Goal: Task Accomplishment & Management: Complete application form

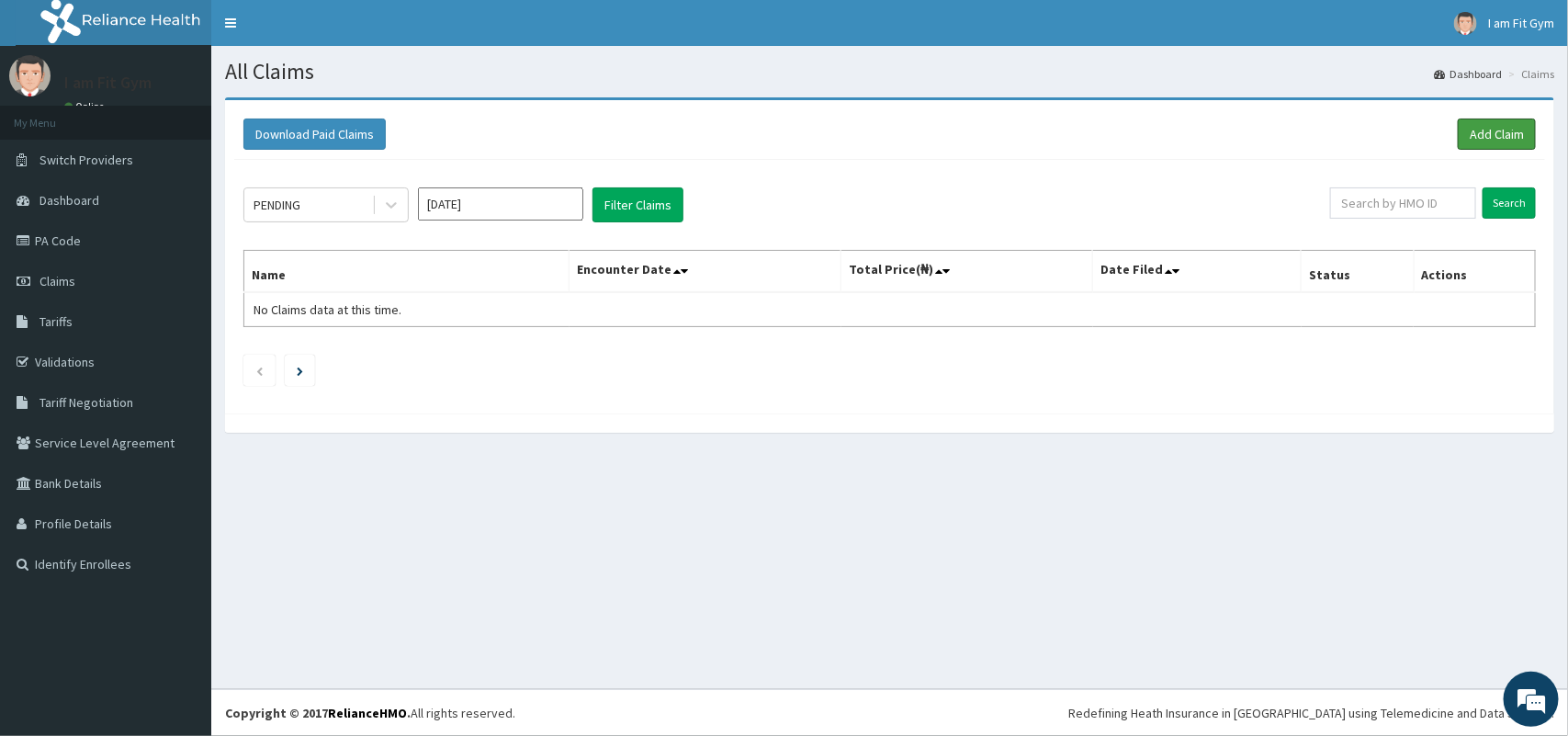
click at [1470, 131] on link "Add Claim" at bounding box center [1497, 134] width 78 height 31
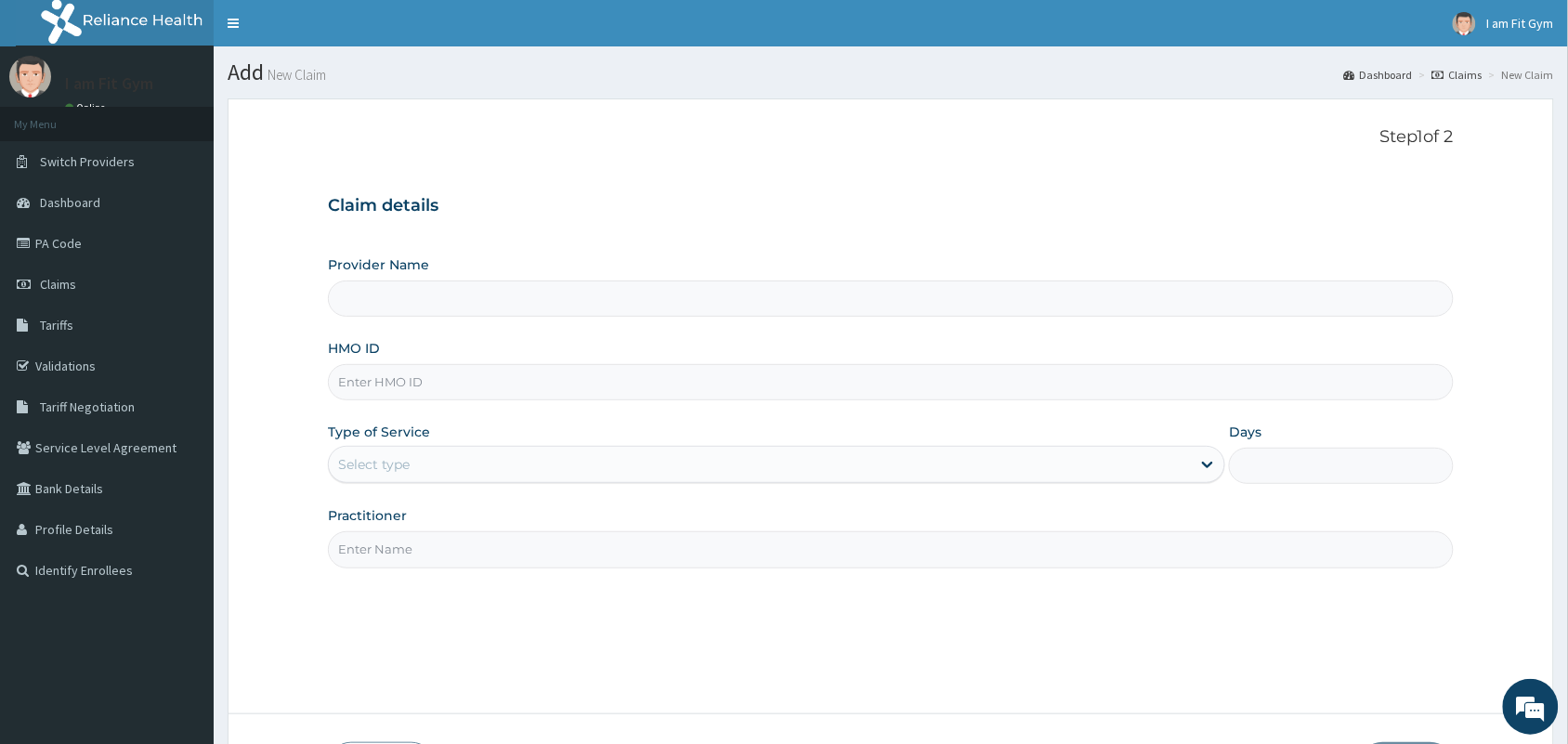
type input "I am fit Gym - Magodo"
type input "1"
click at [851, 382] on input "HMO ID" at bounding box center [891, 383] width 1126 height 37
type input "DET/10019/A"
click at [596, 555] on input "Practitioner" at bounding box center [891, 550] width 1126 height 37
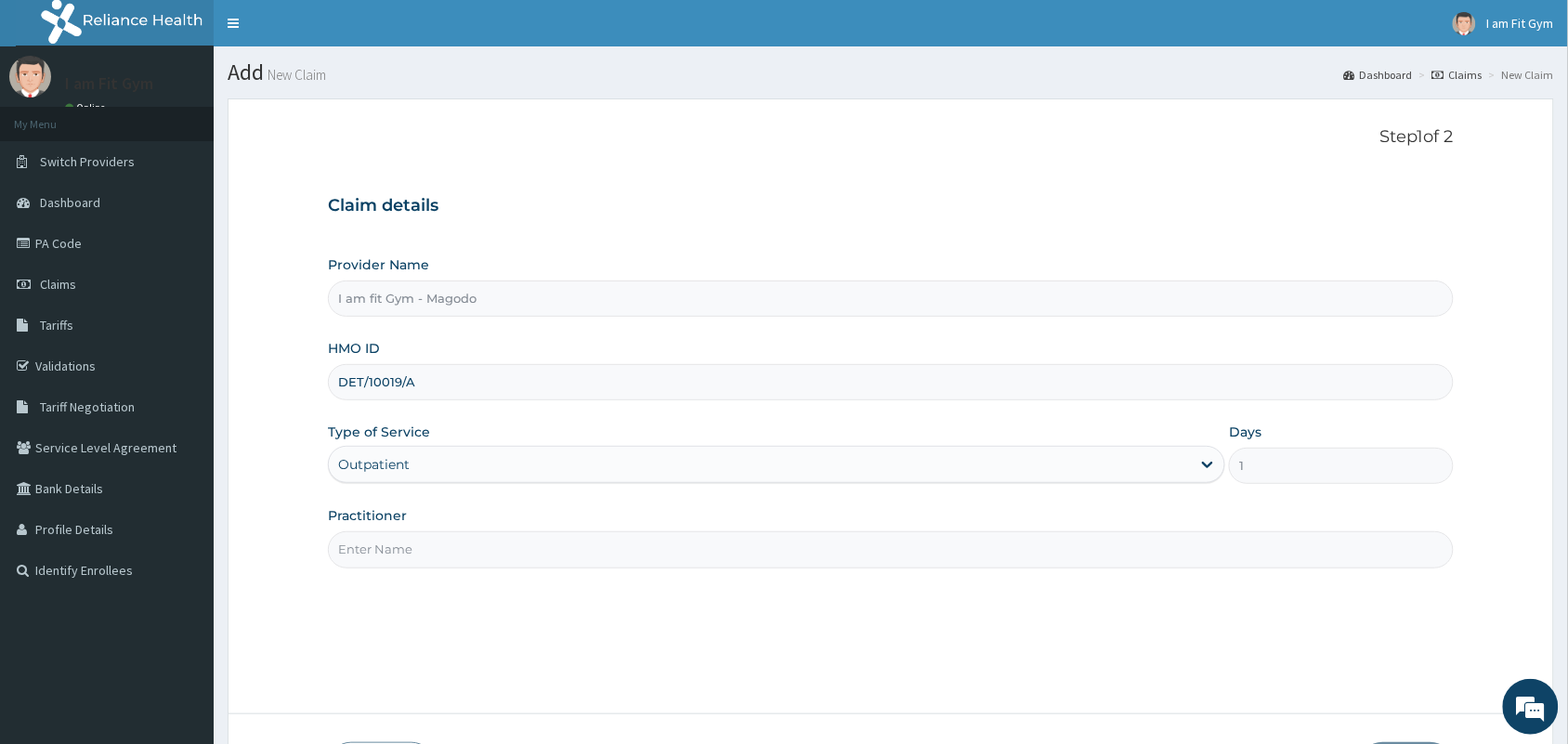
type input "R"
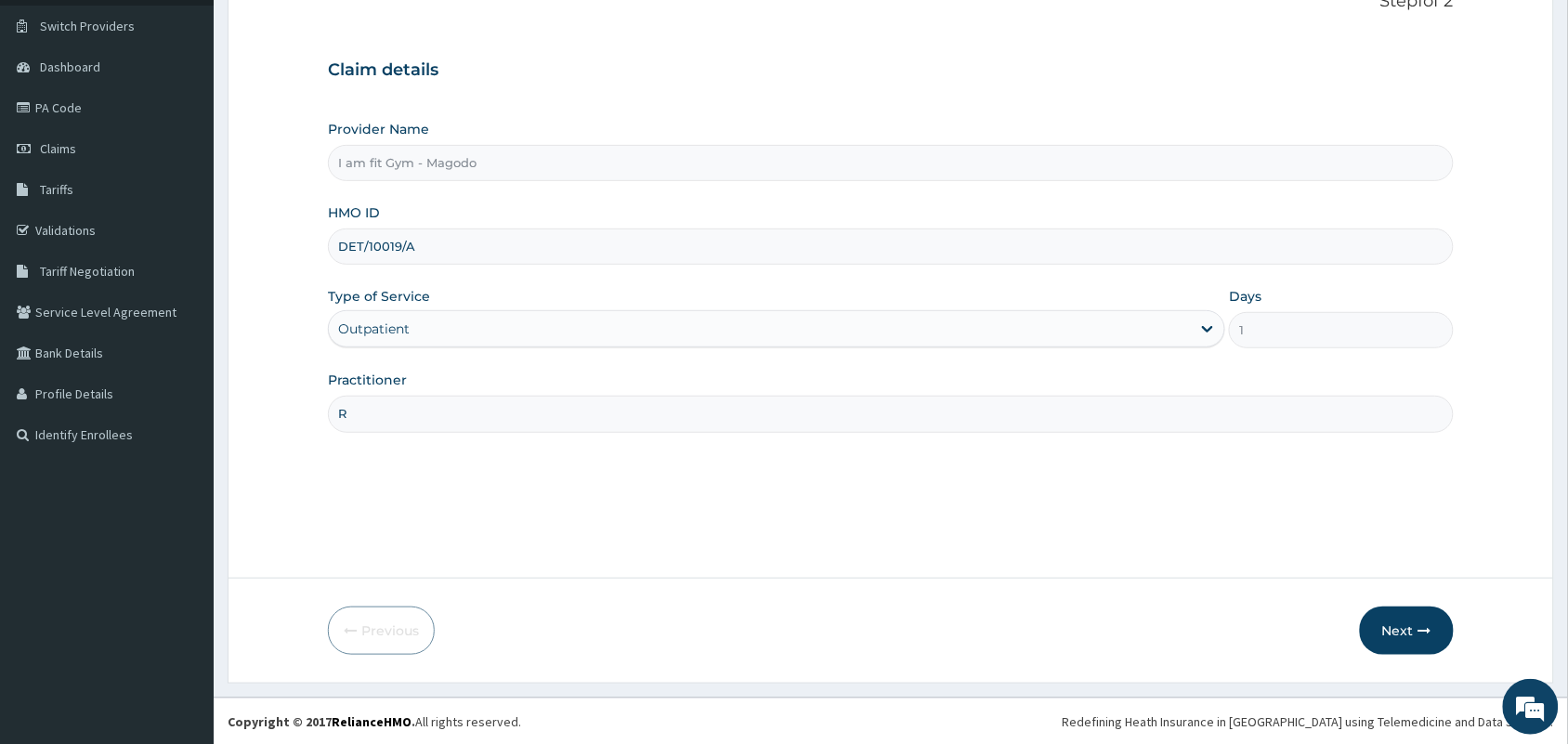
scroll to position [136, 0]
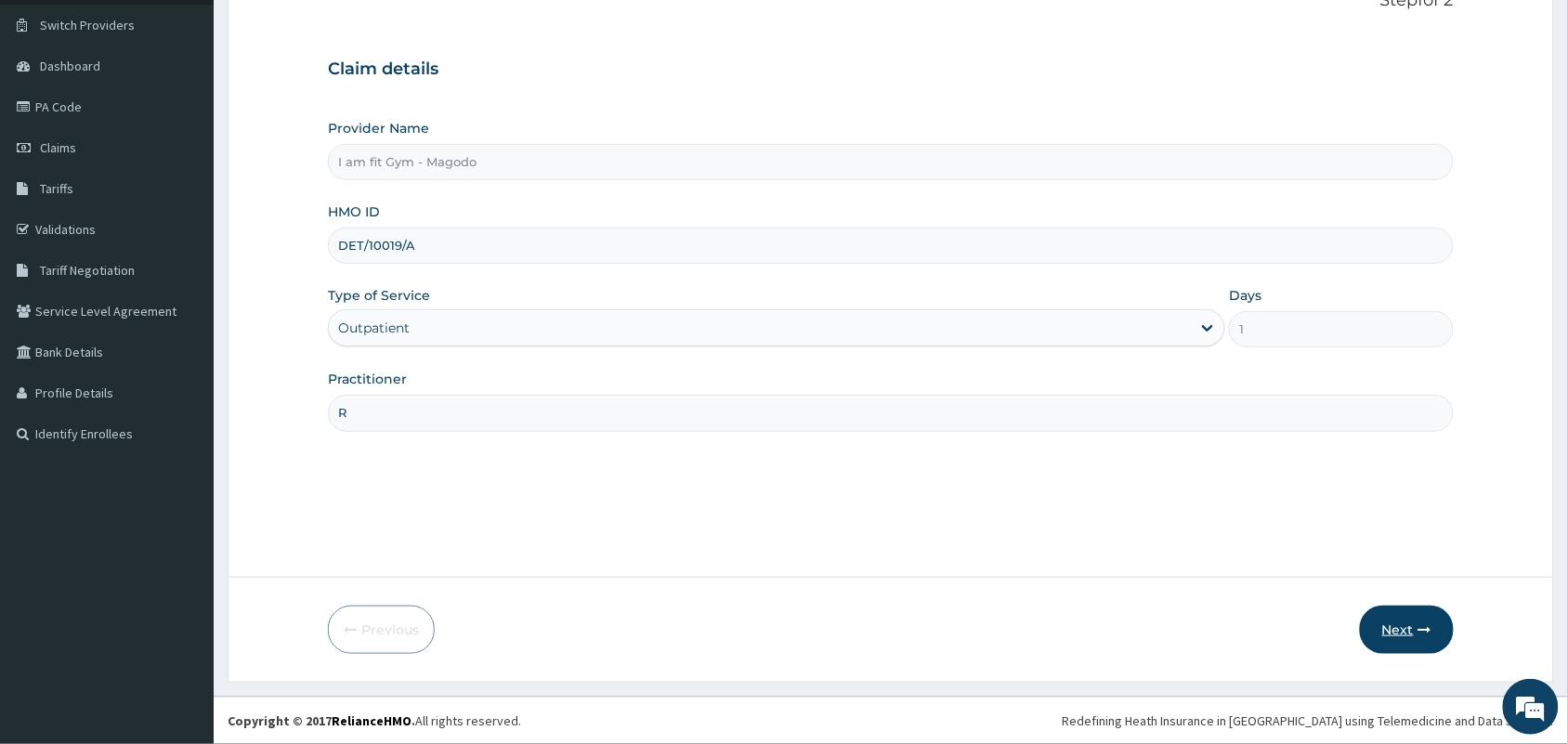
click at [1409, 630] on button "Next" at bounding box center [1407, 630] width 94 height 48
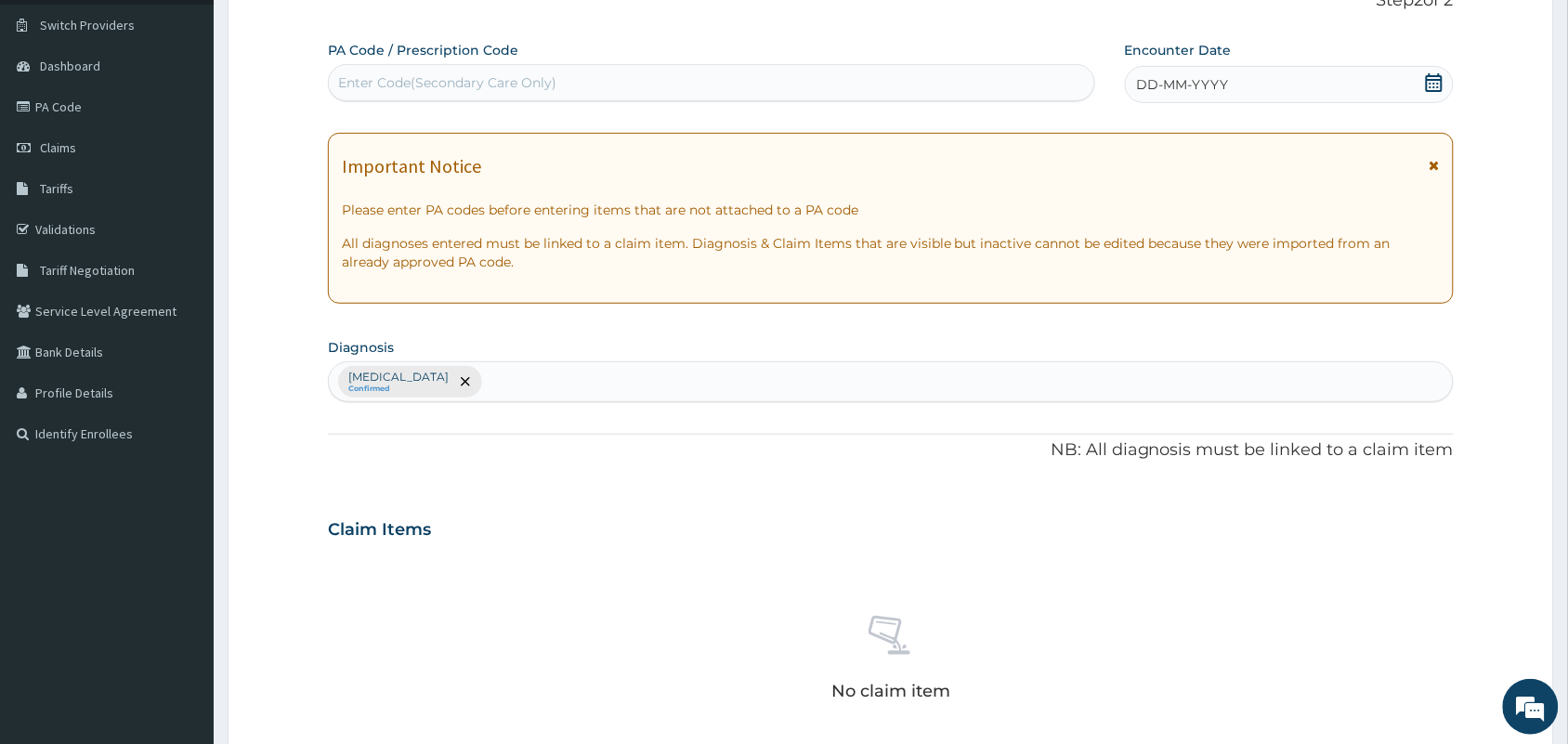
click at [1311, 89] on div "DD-MM-YYYY" at bounding box center [1289, 85] width 329 height 37
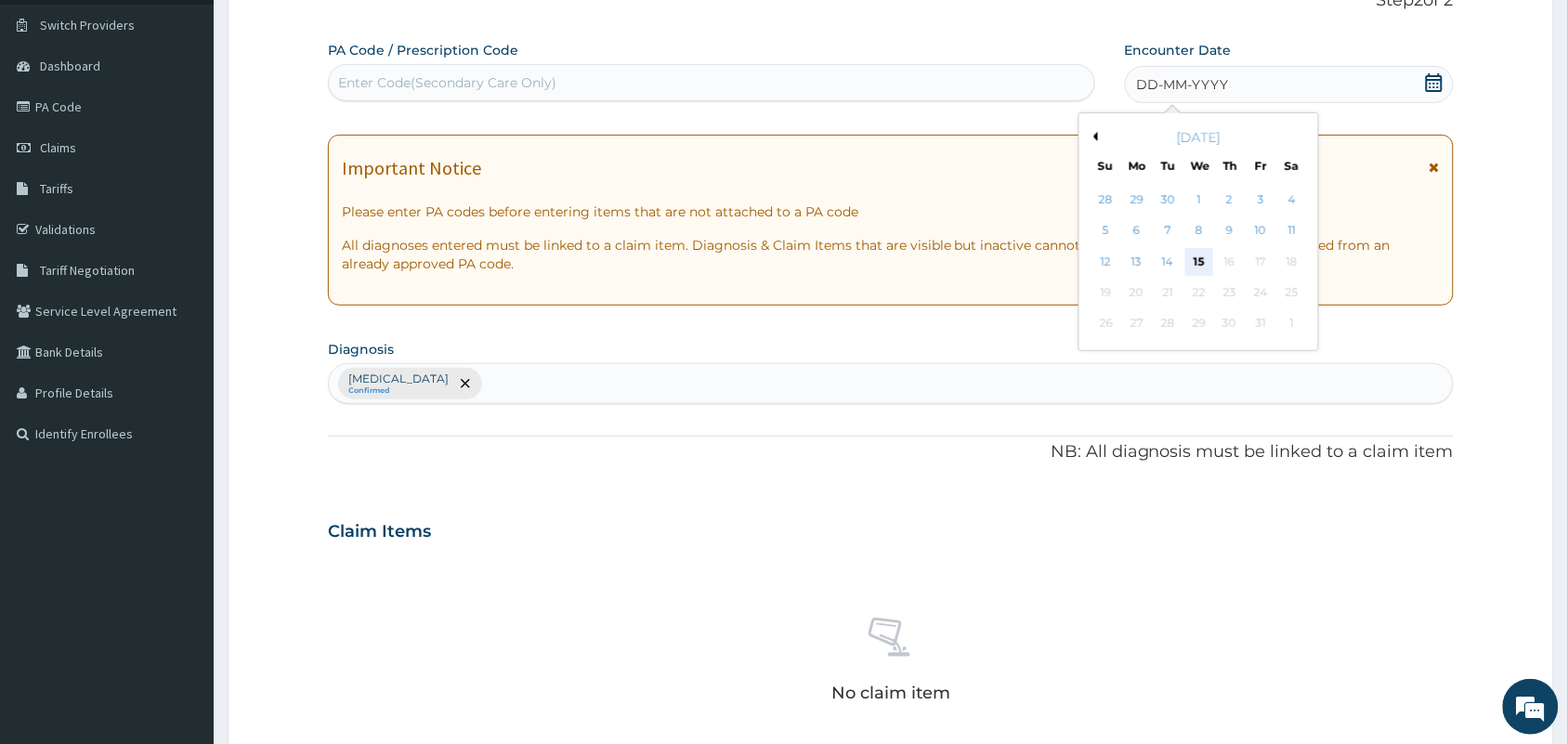
click at [1196, 265] on div "15" at bounding box center [1199, 261] width 28 height 28
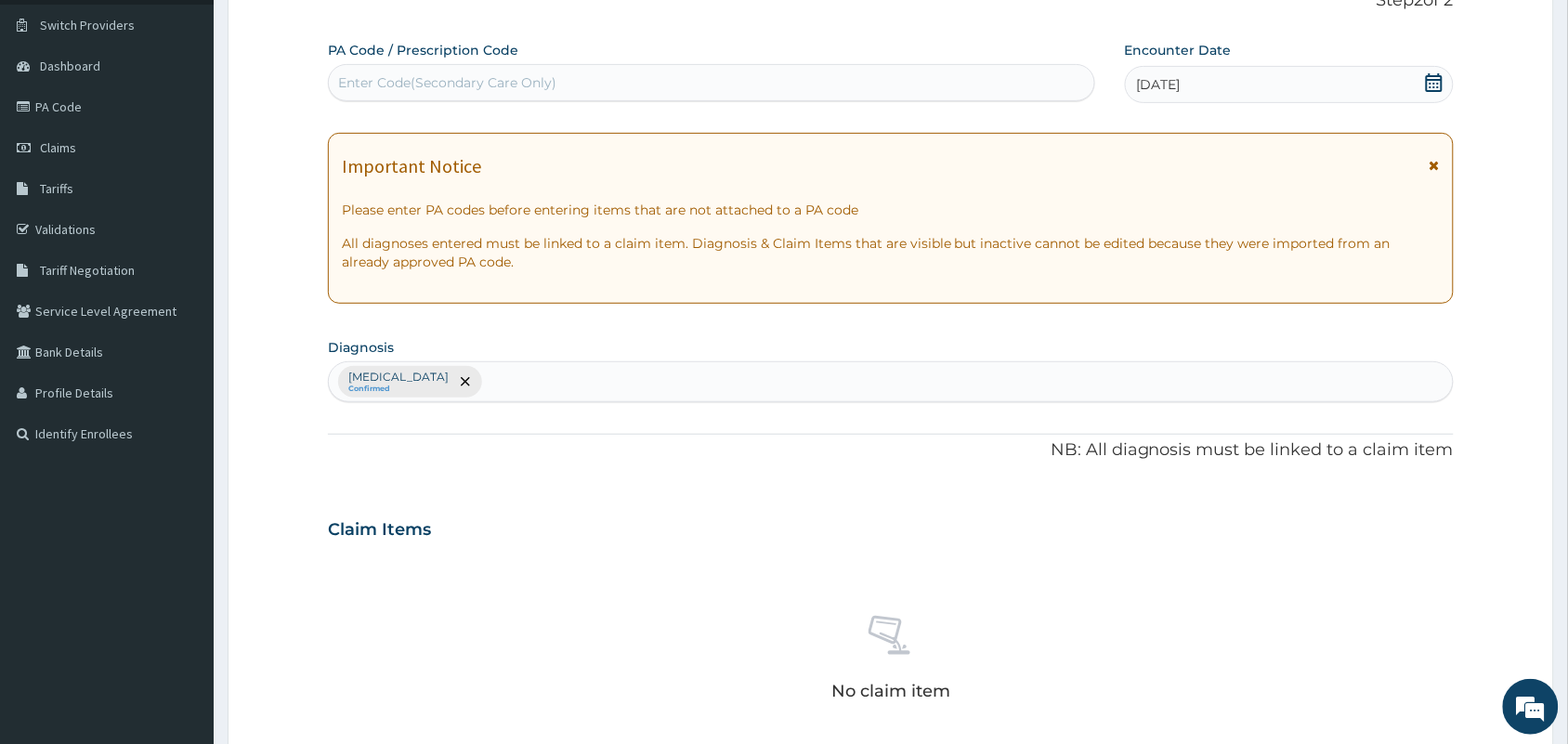
click at [1029, 59] on div "PA Code / Prescription Code Enter Code(Secondary Care Only)" at bounding box center [711, 71] width 768 height 61
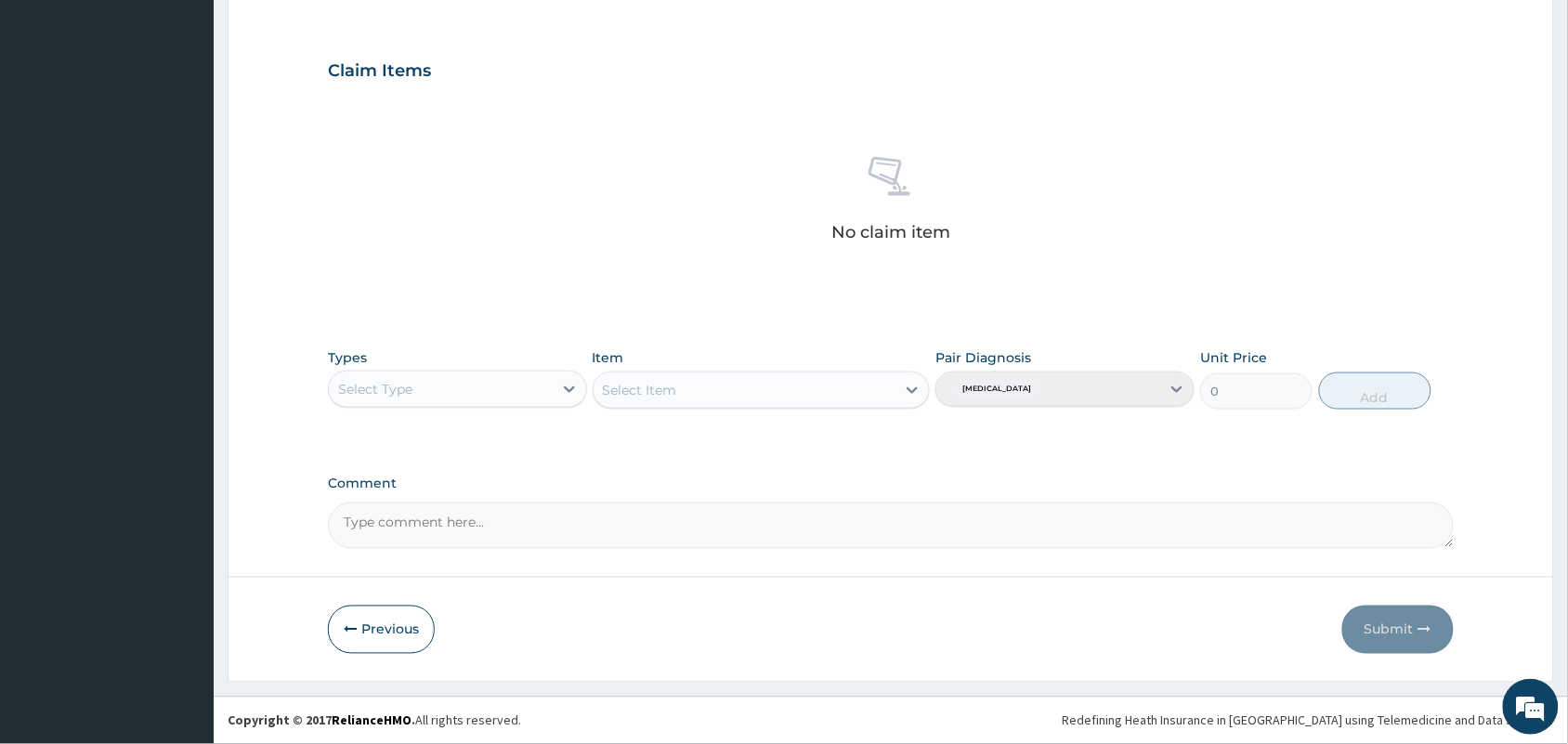
scroll to position [587, 0]
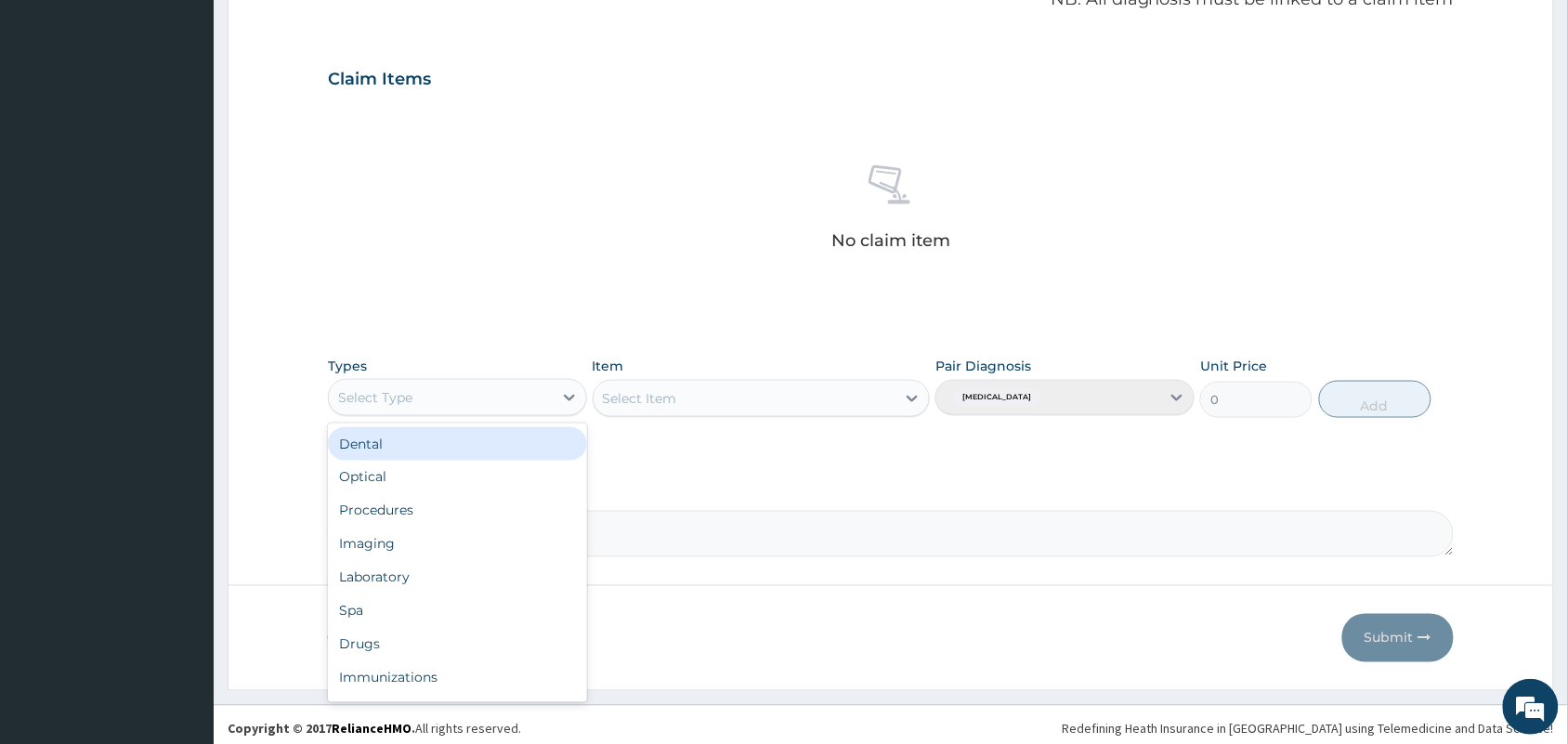
click at [437, 412] on div "Select Type" at bounding box center [440, 397] width 224 height 30
type input "GYM"
click at [426, 441] on div "Gym" at bounding box center [457, 444] width 259 height 34
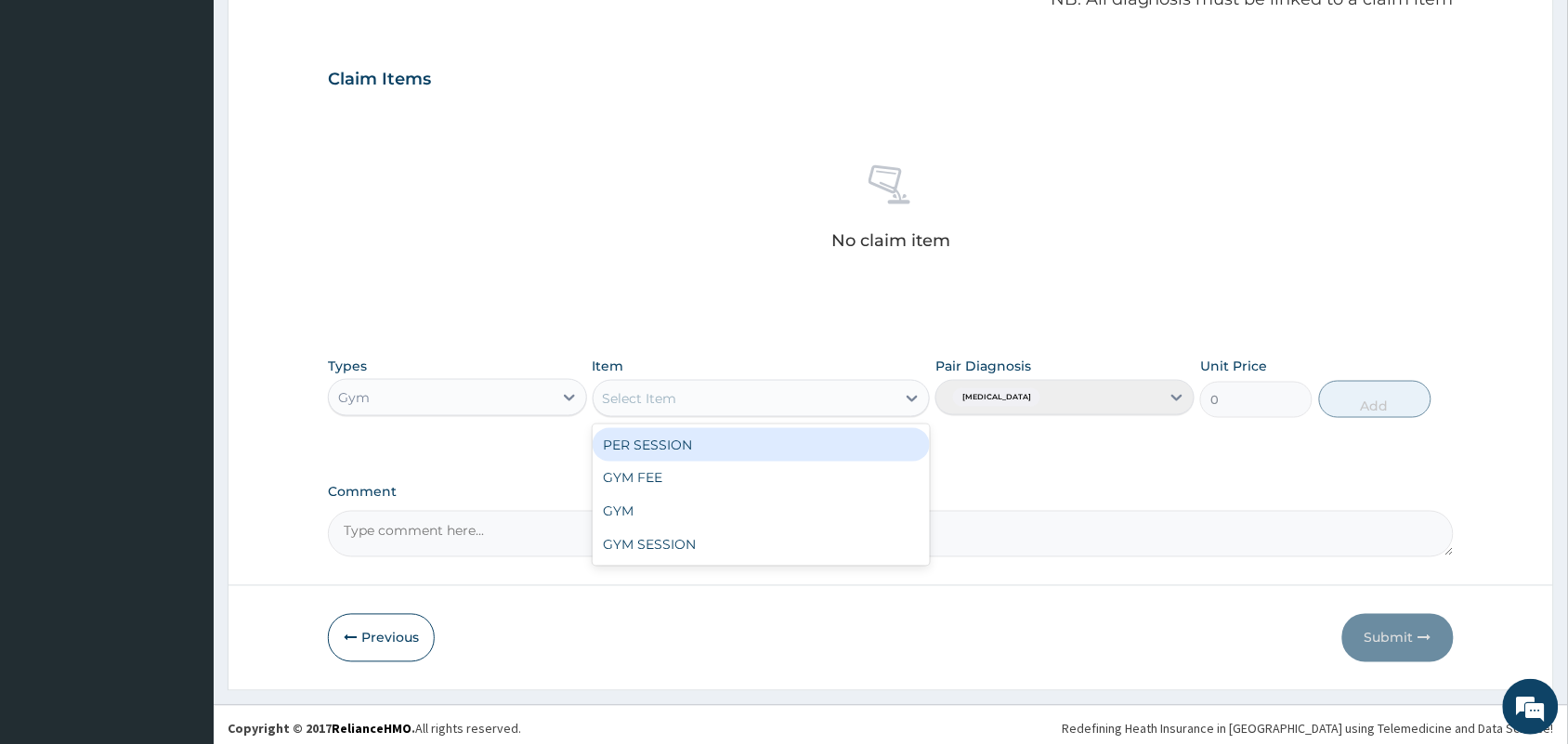
click at [652, 392] on div "Select Item" at bounding box center [639, 398] width 74 height 18
click at [647, 434] on div "PER SESSION" at bounding box center [762, 445] width 338 height 34
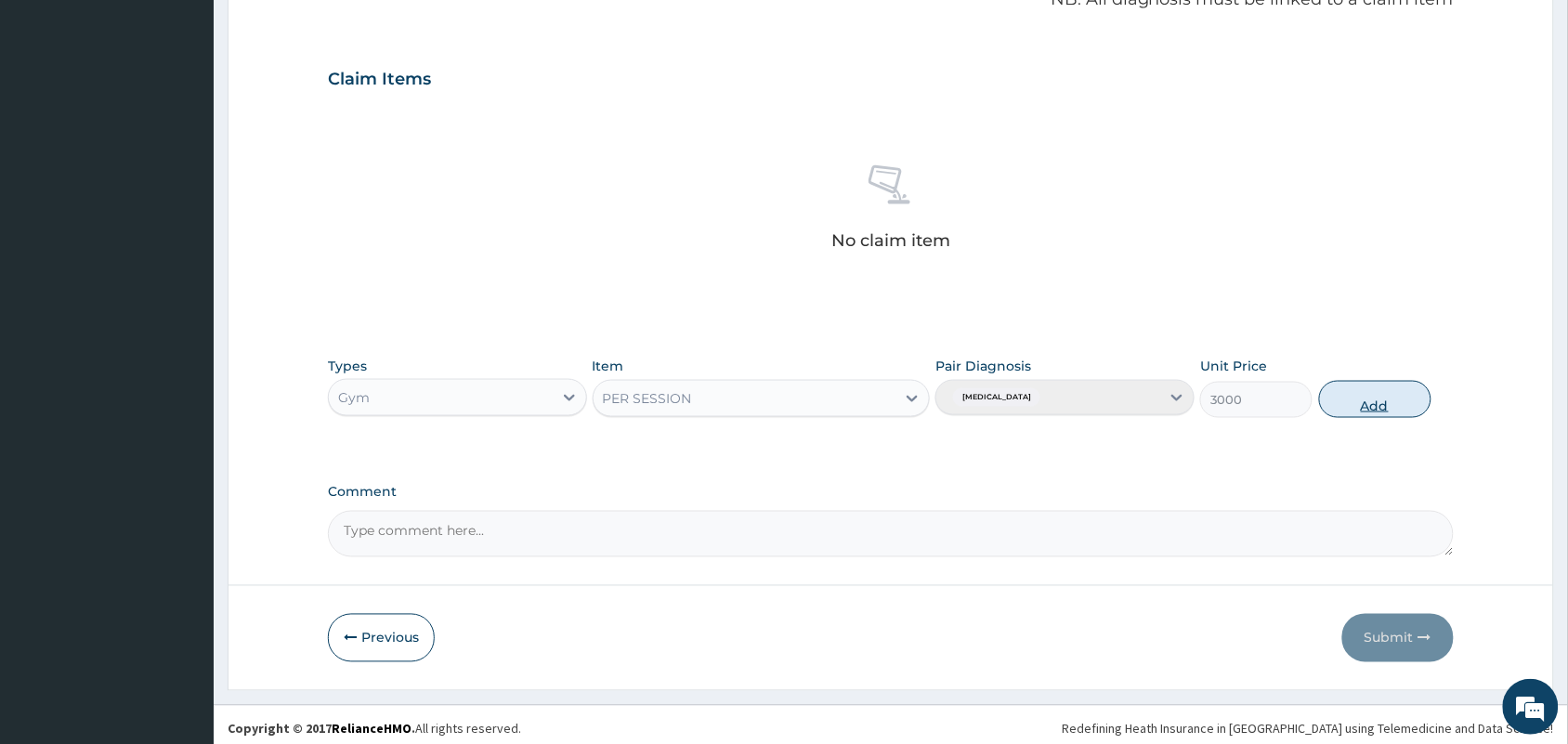
click at [1371, 409] on button "Add" at bounding box center [1375, 399] width 112 height 37
type input "0"
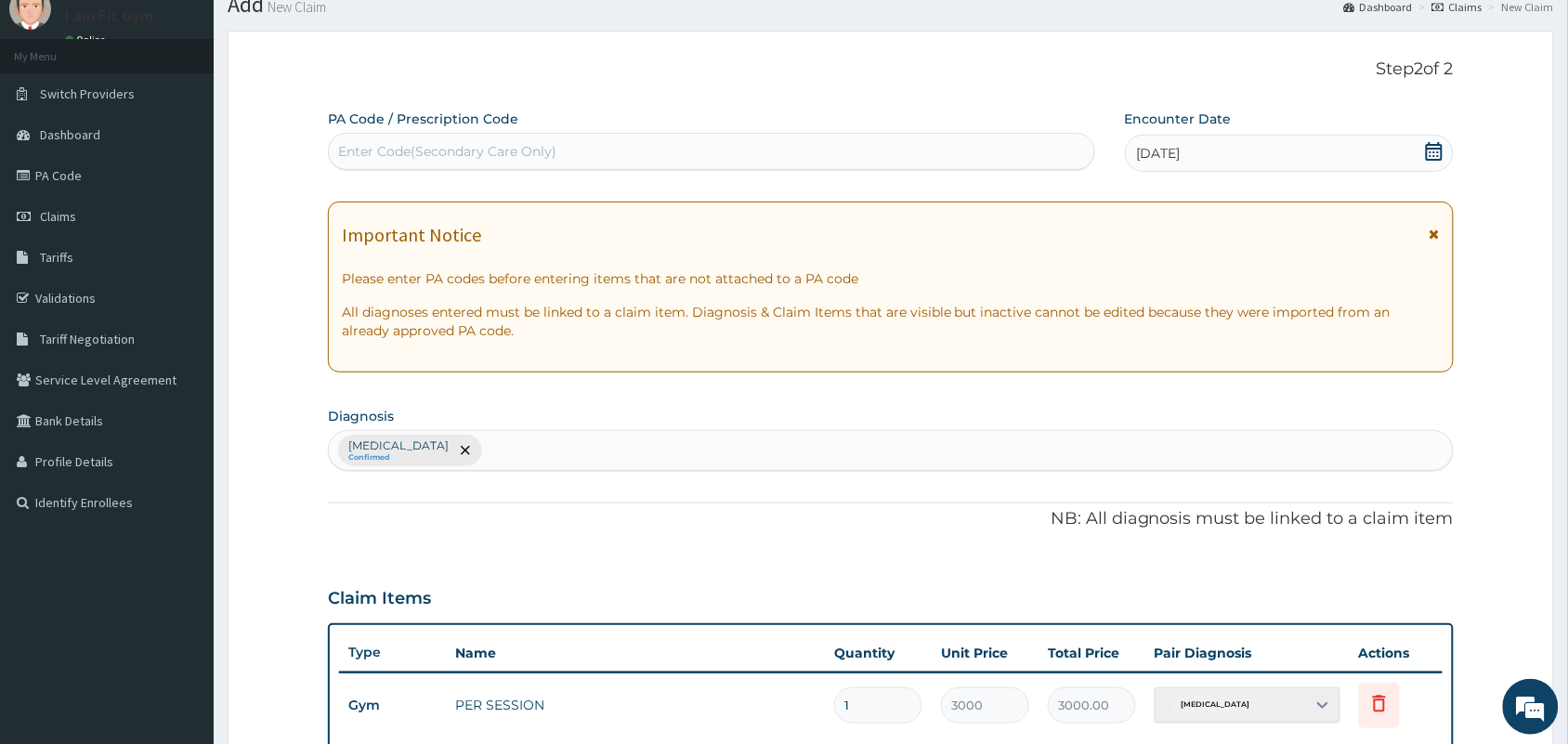
scroll to position [0, 0]
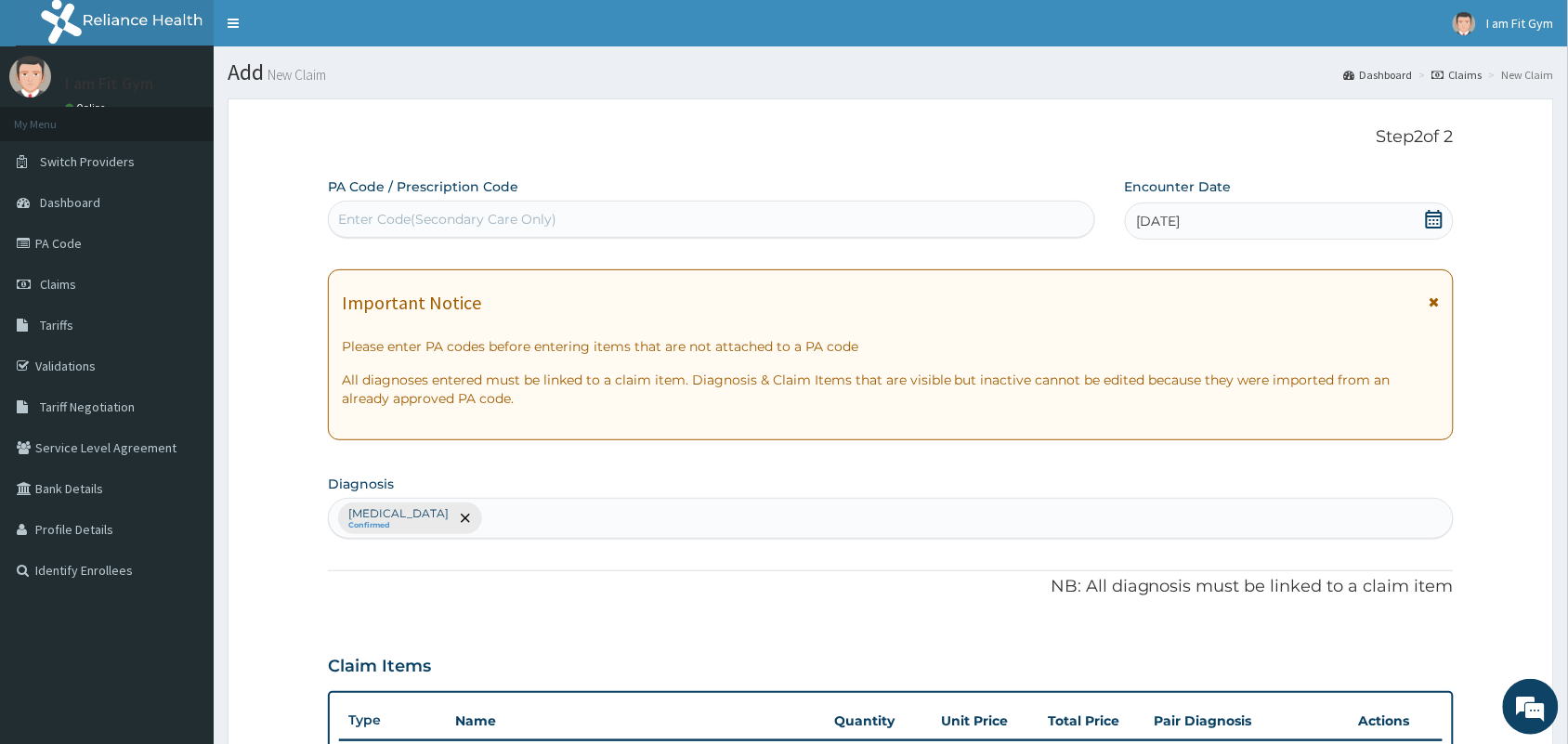
click at [902, 225] on div "Enter Code(Secondary Care Only)" at bounding box center [711, 219] width 766 height 30
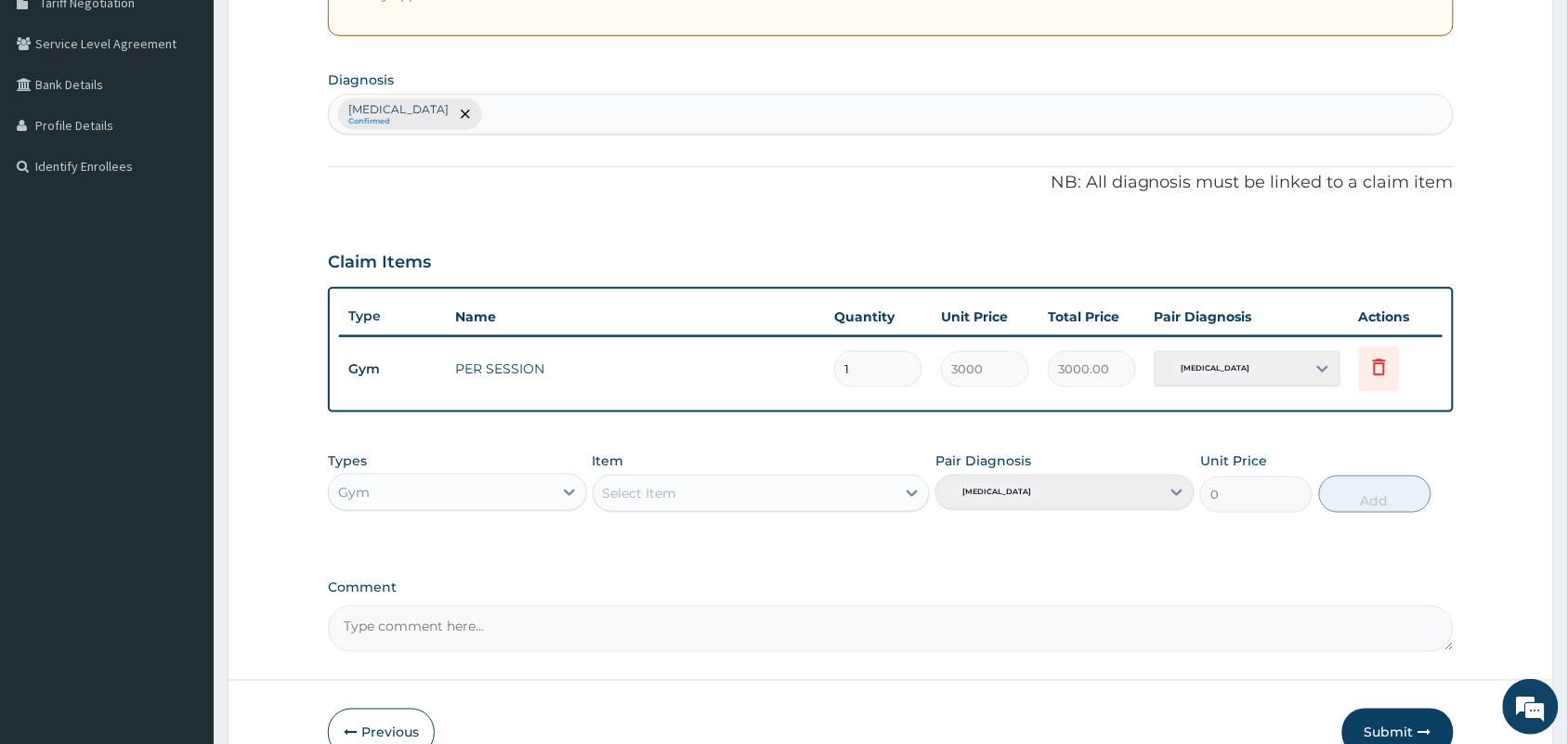
scroll to position [507, 0]
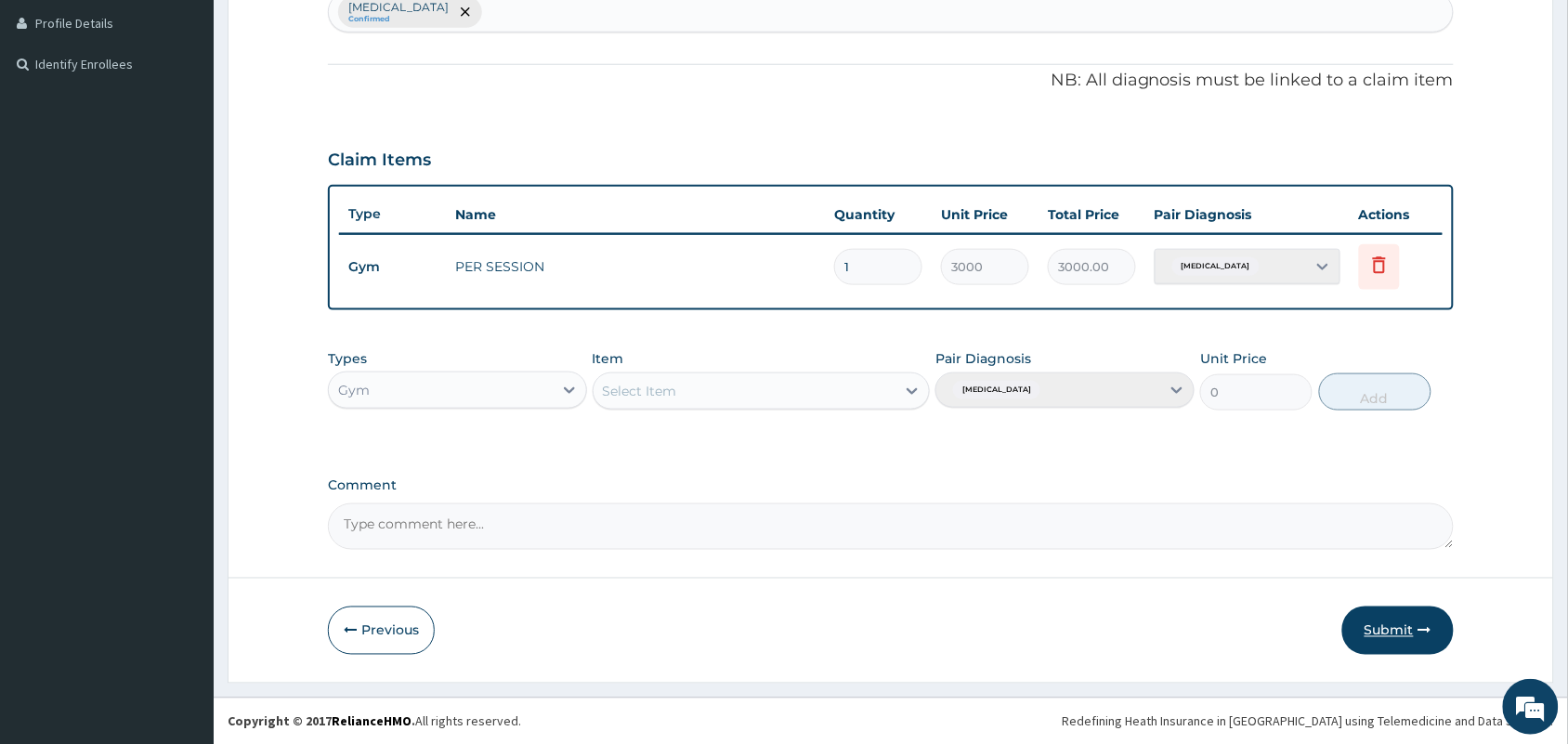
type input "PA/D6D15P"
click at [1384, 636] on button "Submit" at bounding box center [1398, 631] width 111 height 48
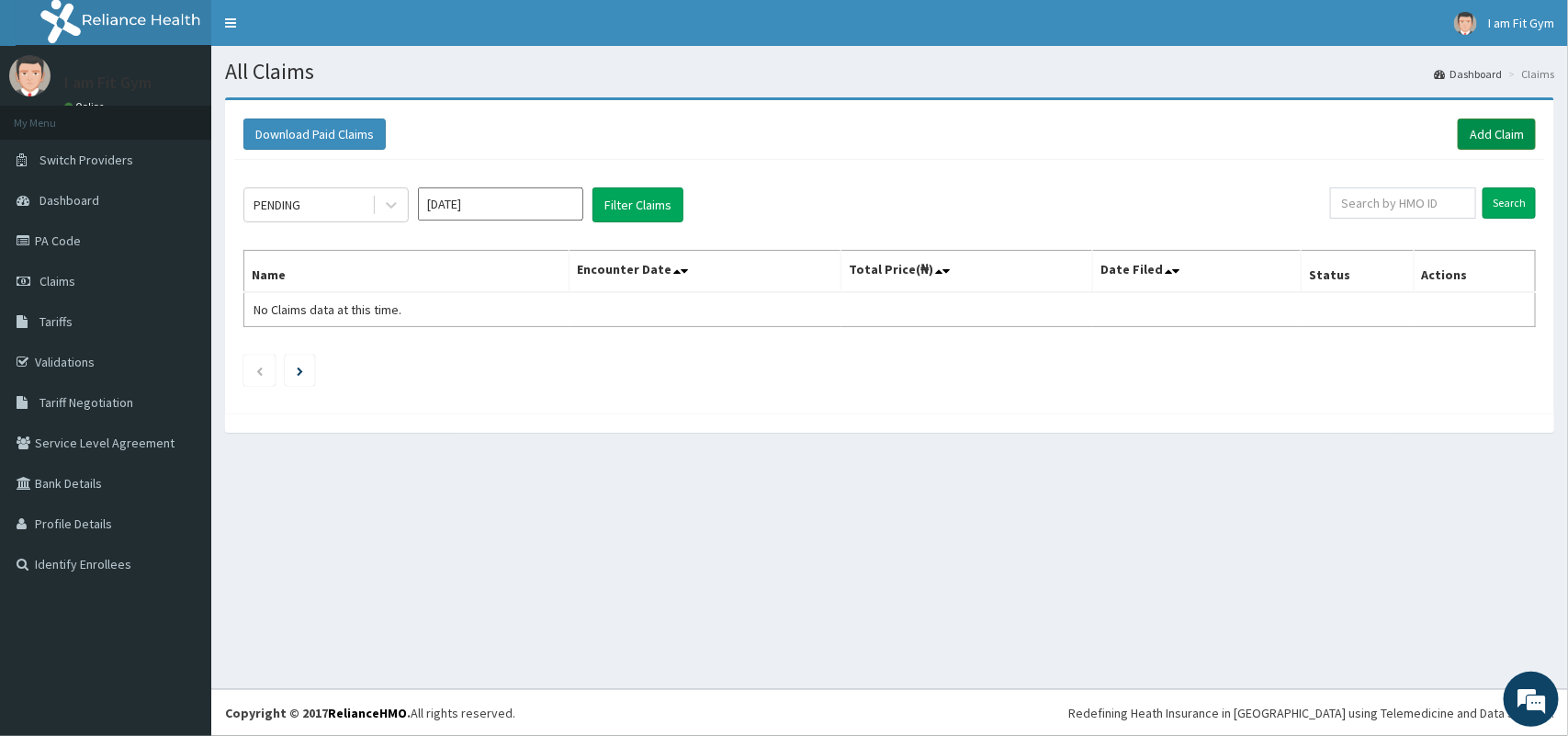
click at [1479, 126] on link "Add Claim" at bounding box center [1497, 134] width 78 height 31
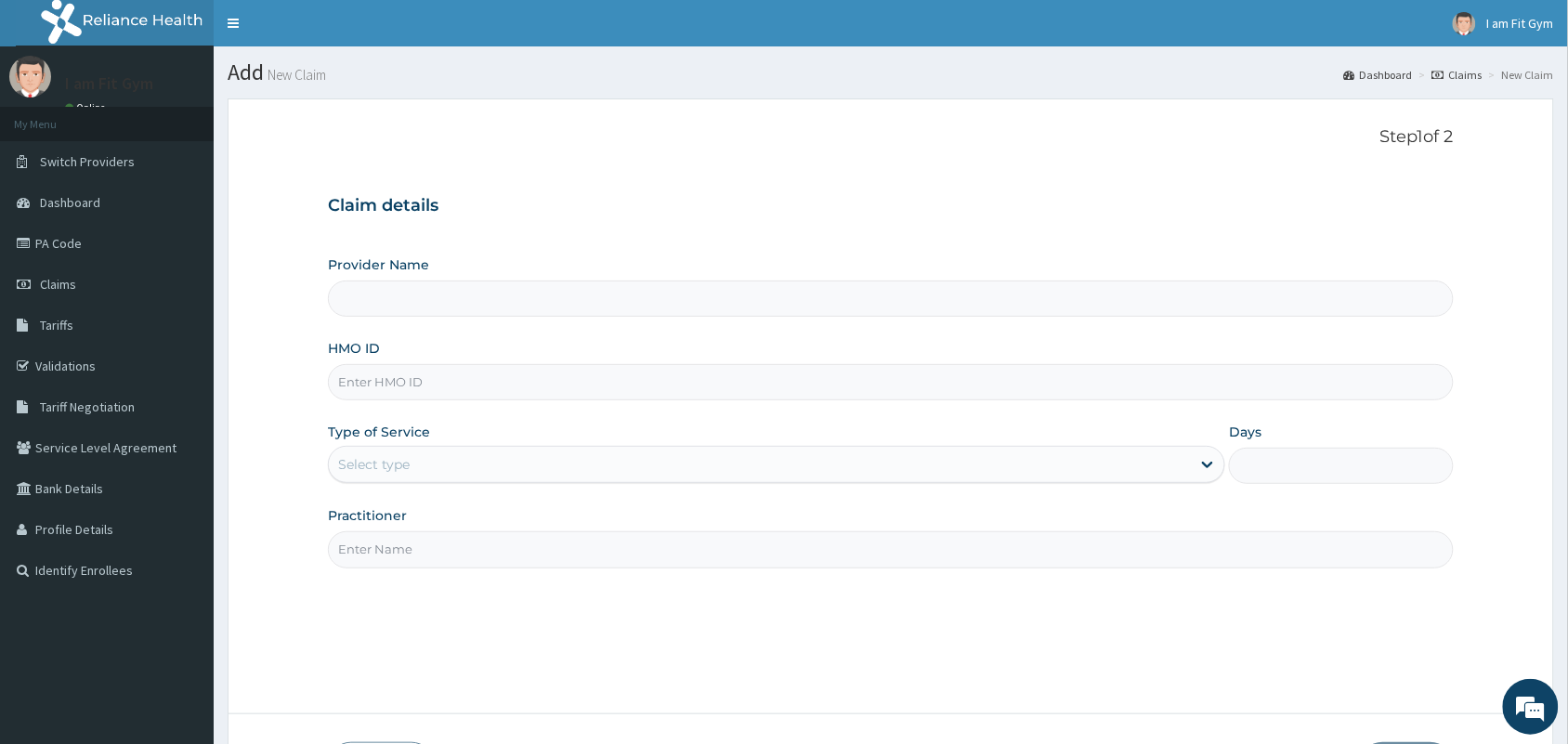
type input "I am fit Gym - Magodo"
type input "1"
click at [750, 374] on input "HMO ID" at bounding box center [891, 383] width 1126 height 37
type input "SNK/10004/A"
click at [539, 542] on input "Practitioner" at bounding box center [891, 550] width 1126 height 37
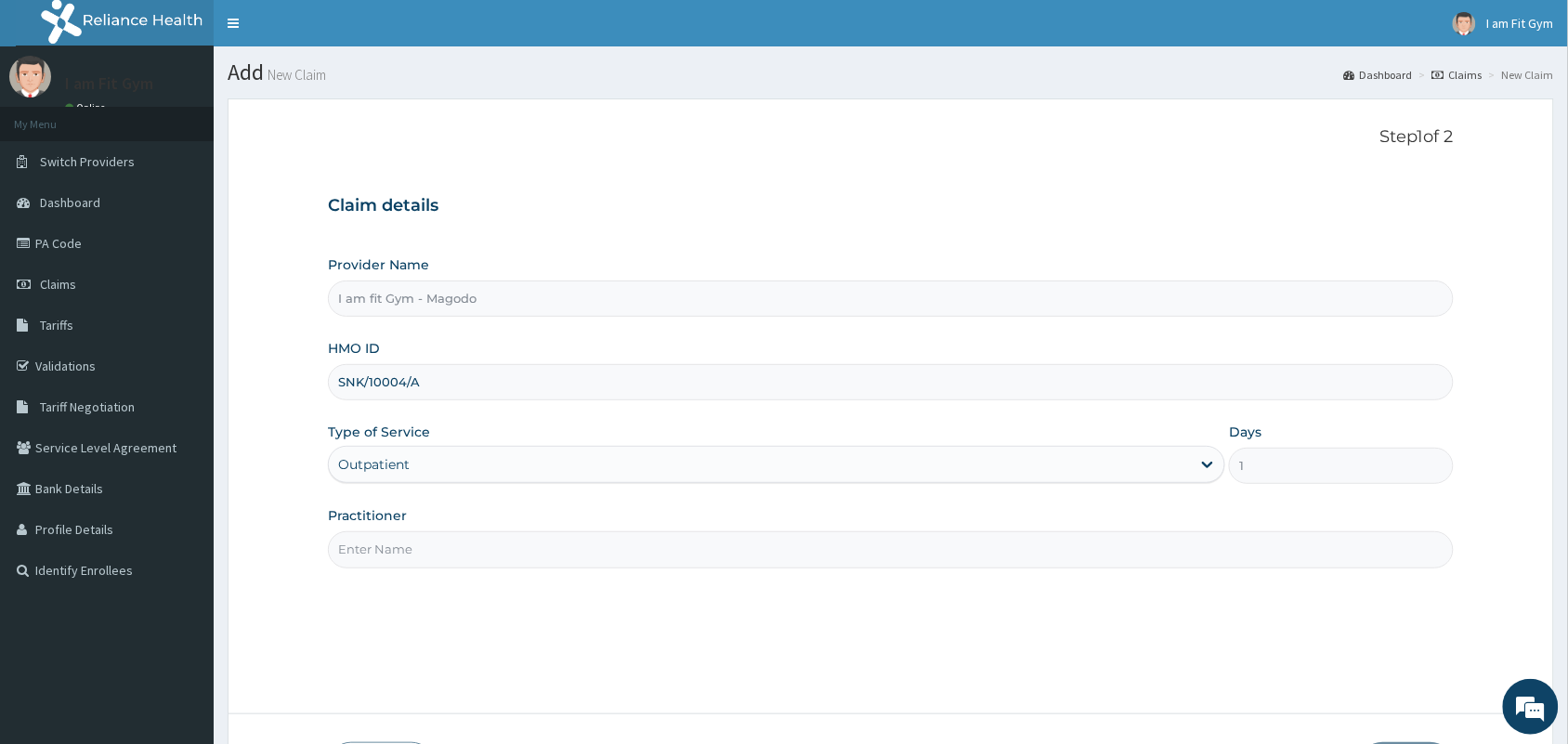
type input "R"
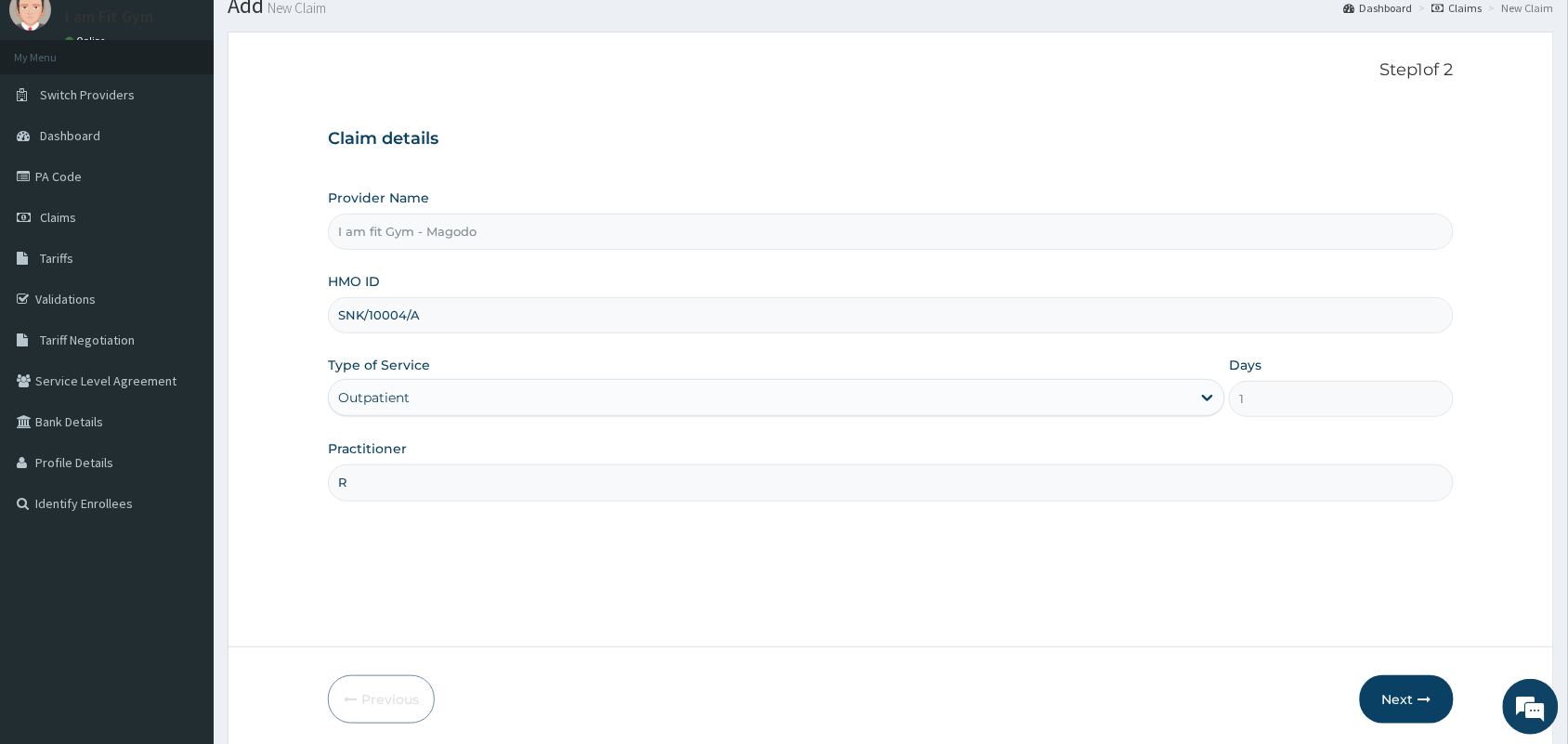
scroll to position [136, 0]
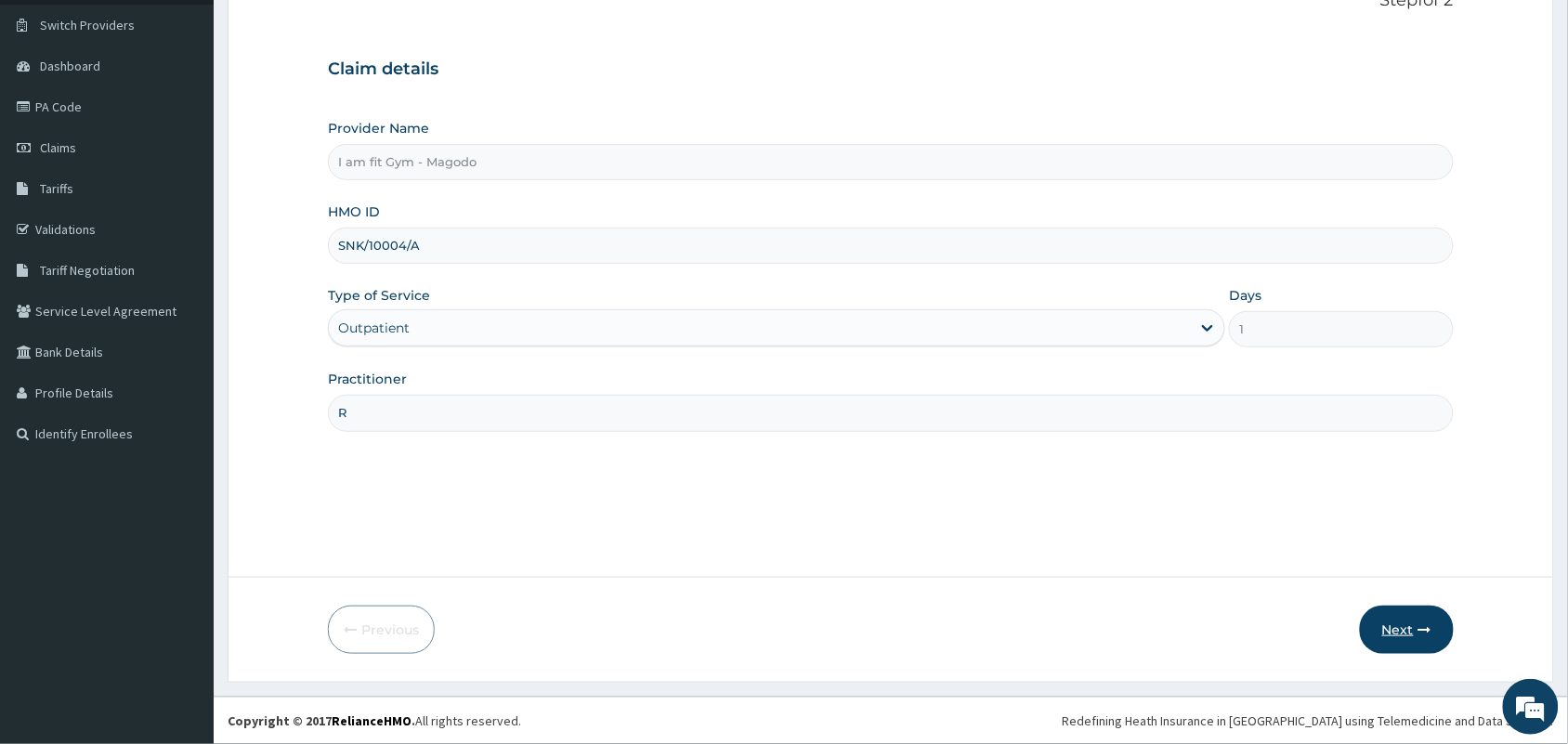
click at [1389, 624] on button "Next" at bounding box center [1407, 630] width 94 height 48
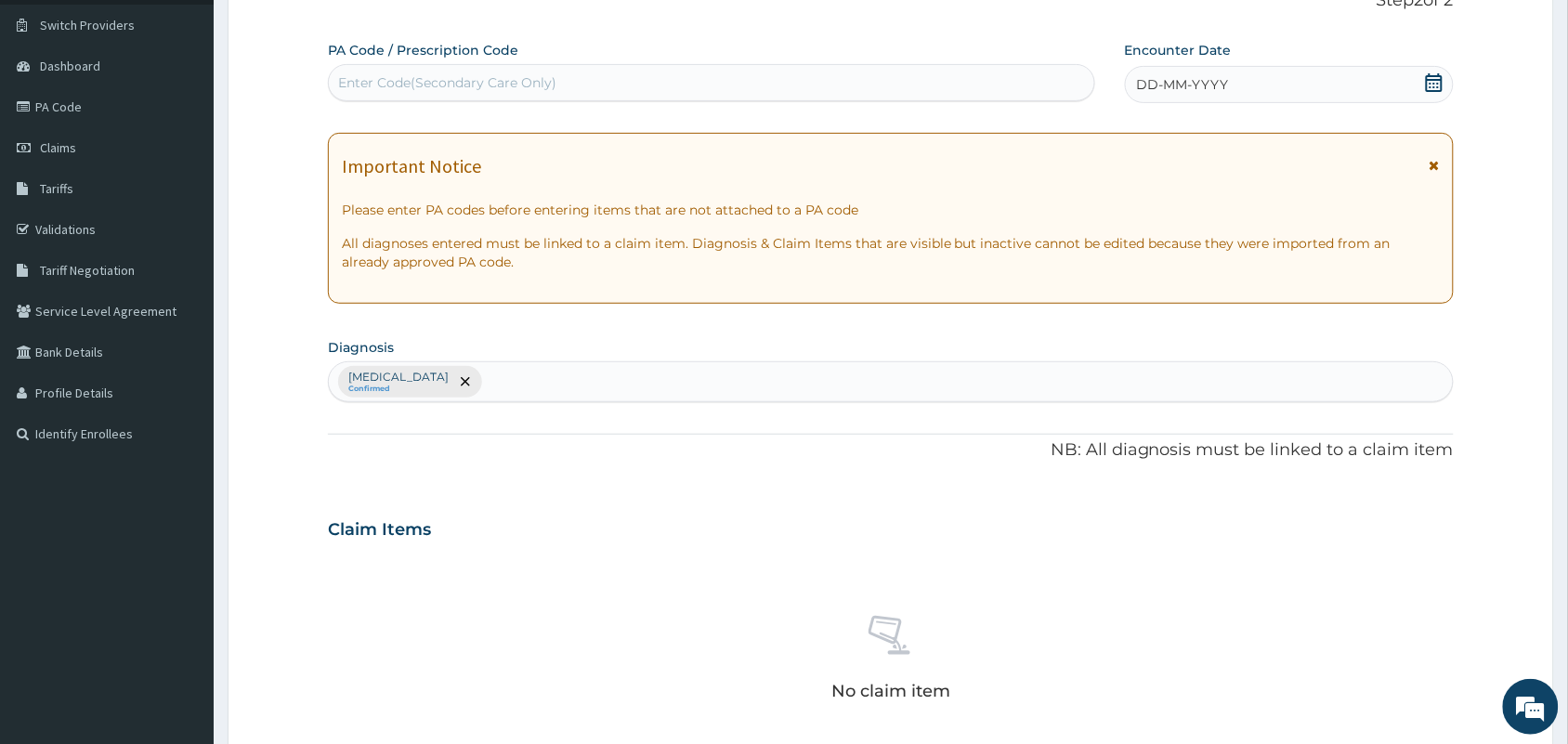
click at [1244, 76] on div "DD-MM-YYYY" at bounding box center [1289, 85] width 329 height 37
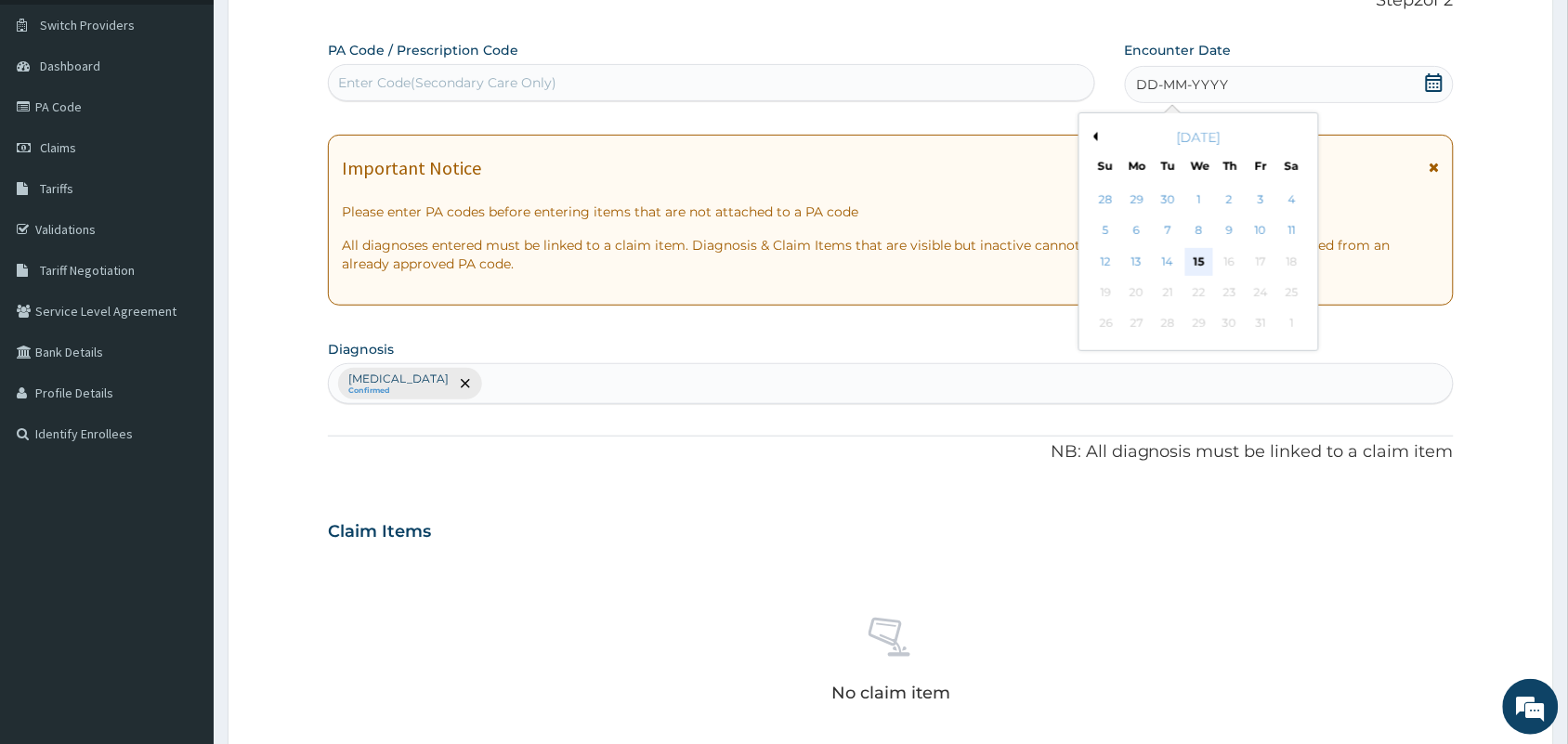
click at [1189, 257] on div "15" at bounding box center [1199, 261] width 28 height 28
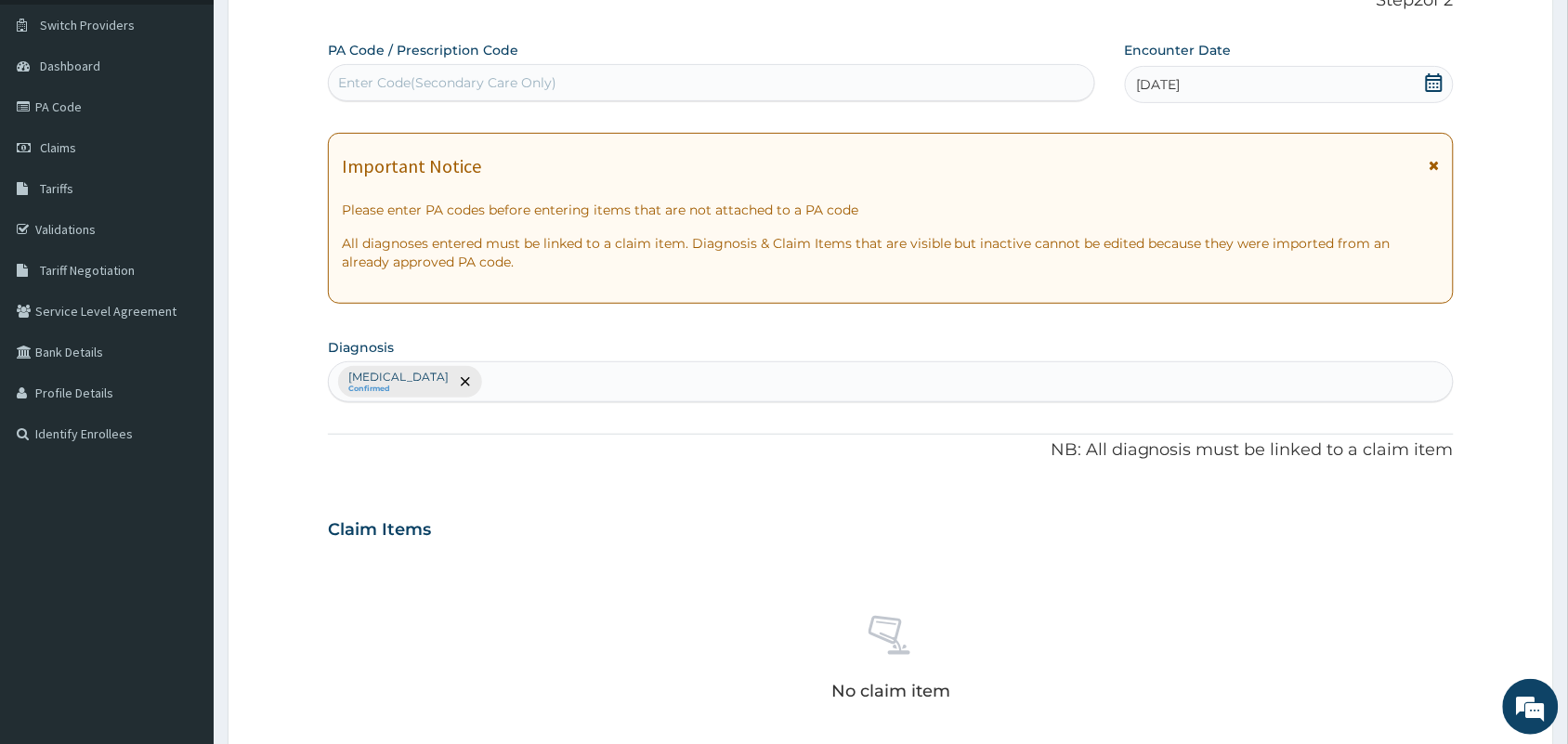
click at [1070, 95] on div "Enter Code(Secondary Care Only)" at bounding box center [711, 83] width 766 height 30
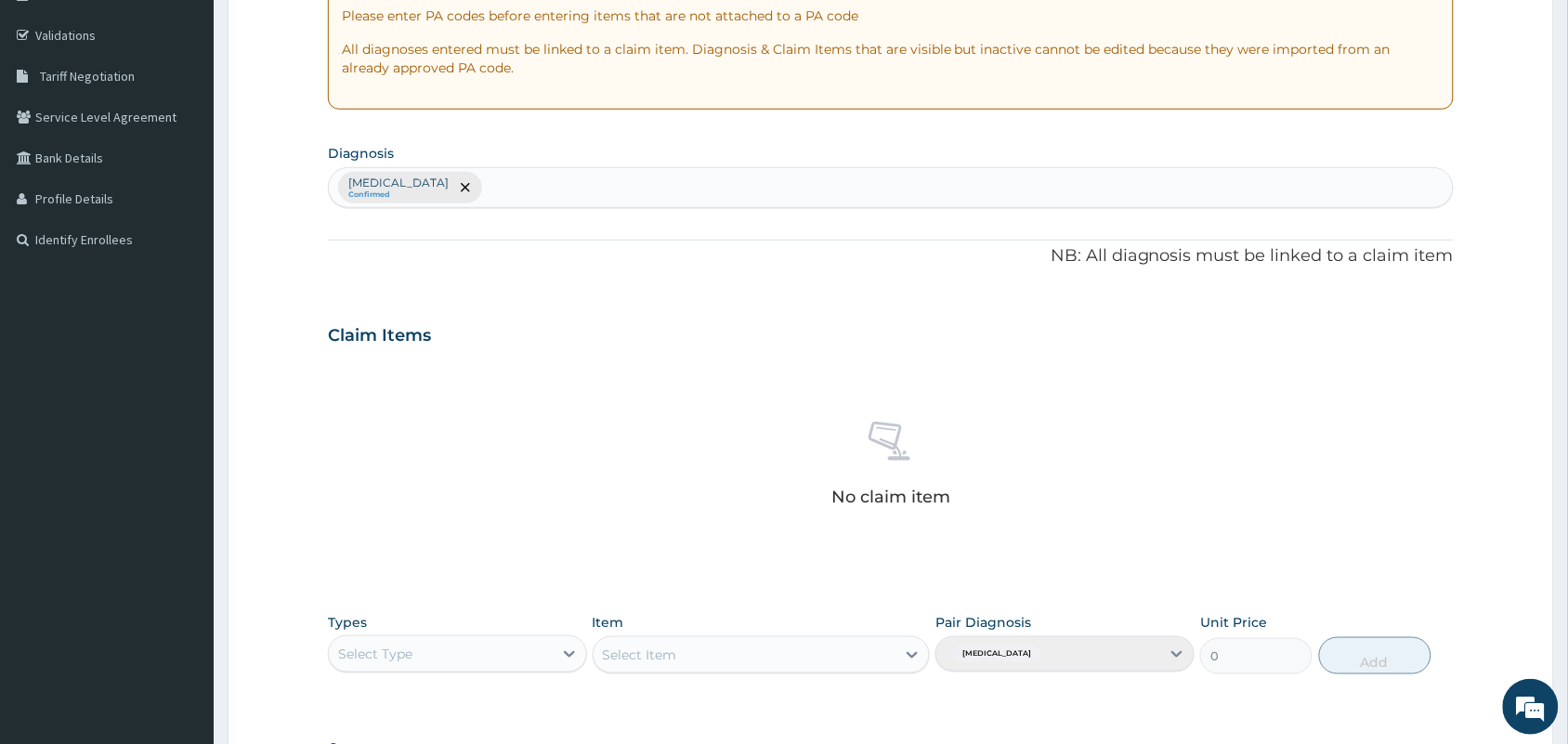
scroll to position [453, 0]
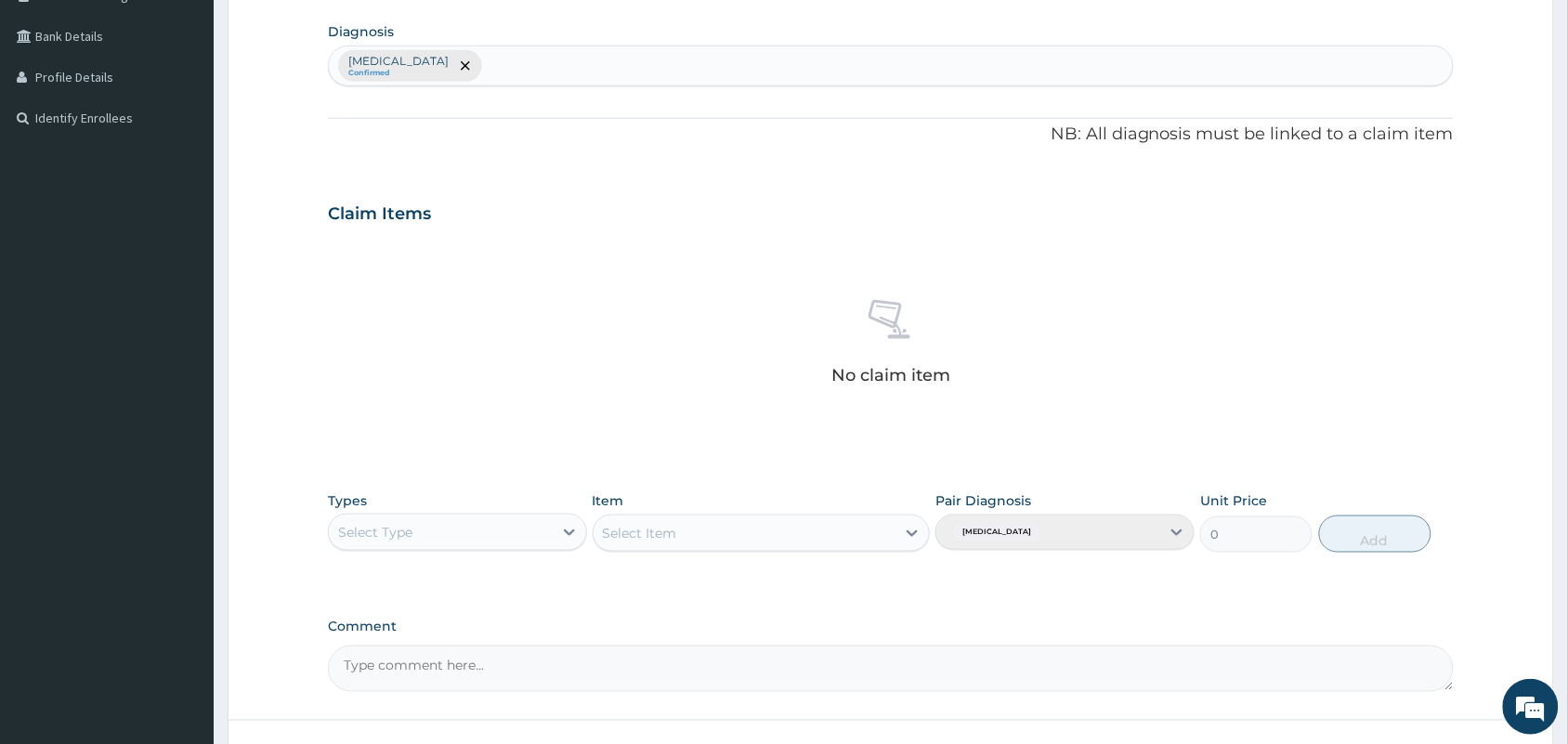
type input "PA/394C4C"
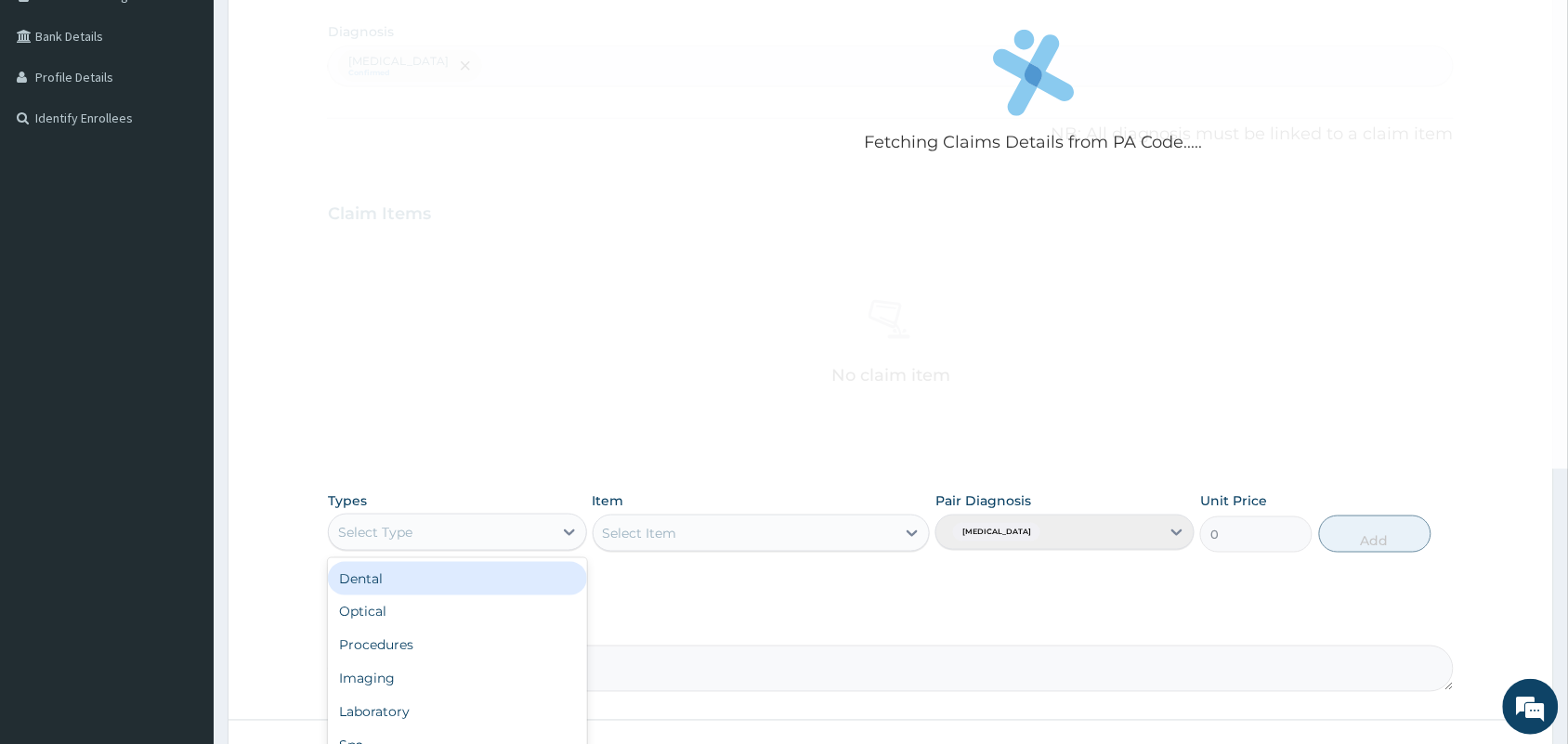
click at [545, 545] on div "Select Type" at bounding box center [440, 532] width 224 height 30
type input "GYM"
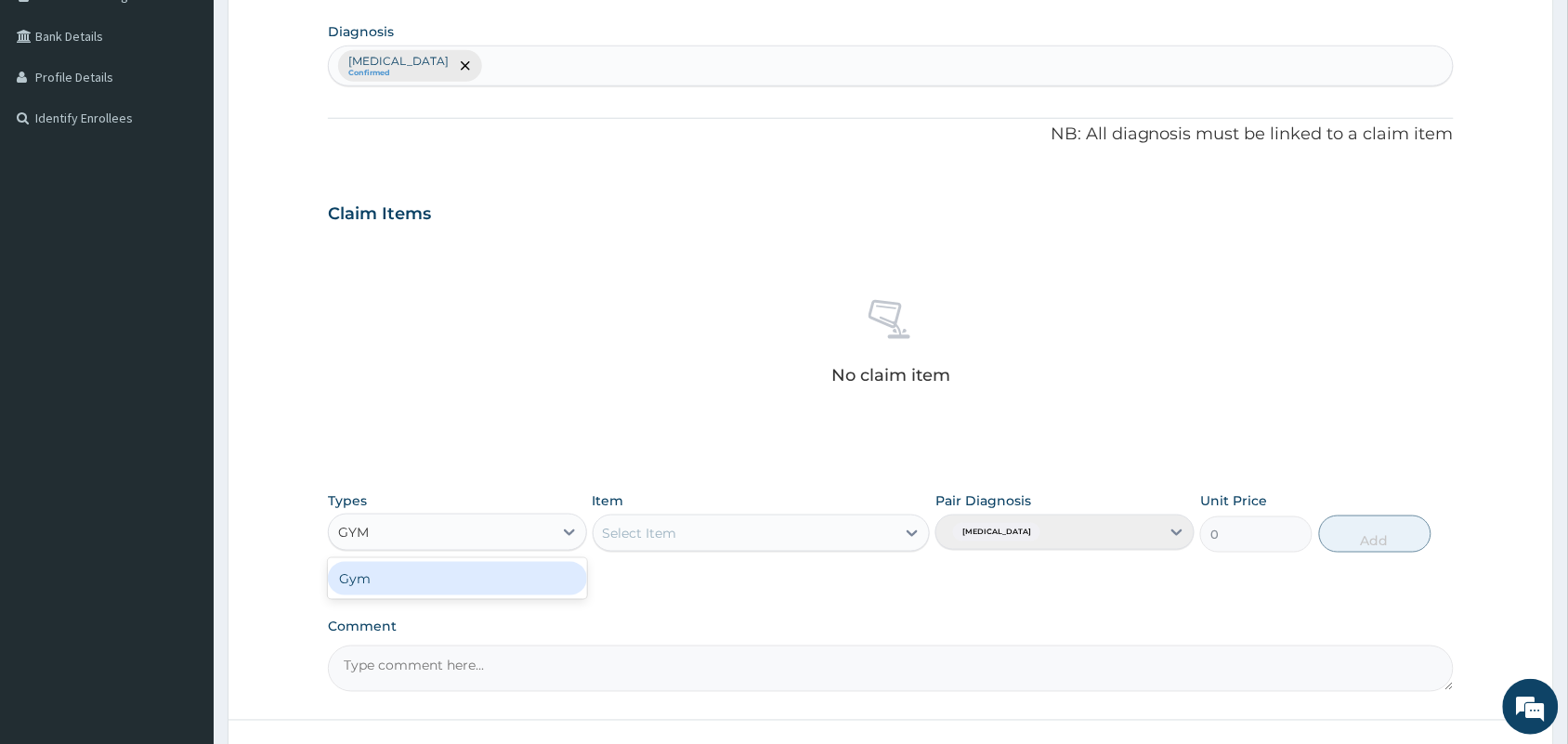
click at [500, 583] on div "Gym" at bounding box center [457, 579] width 259 height 34
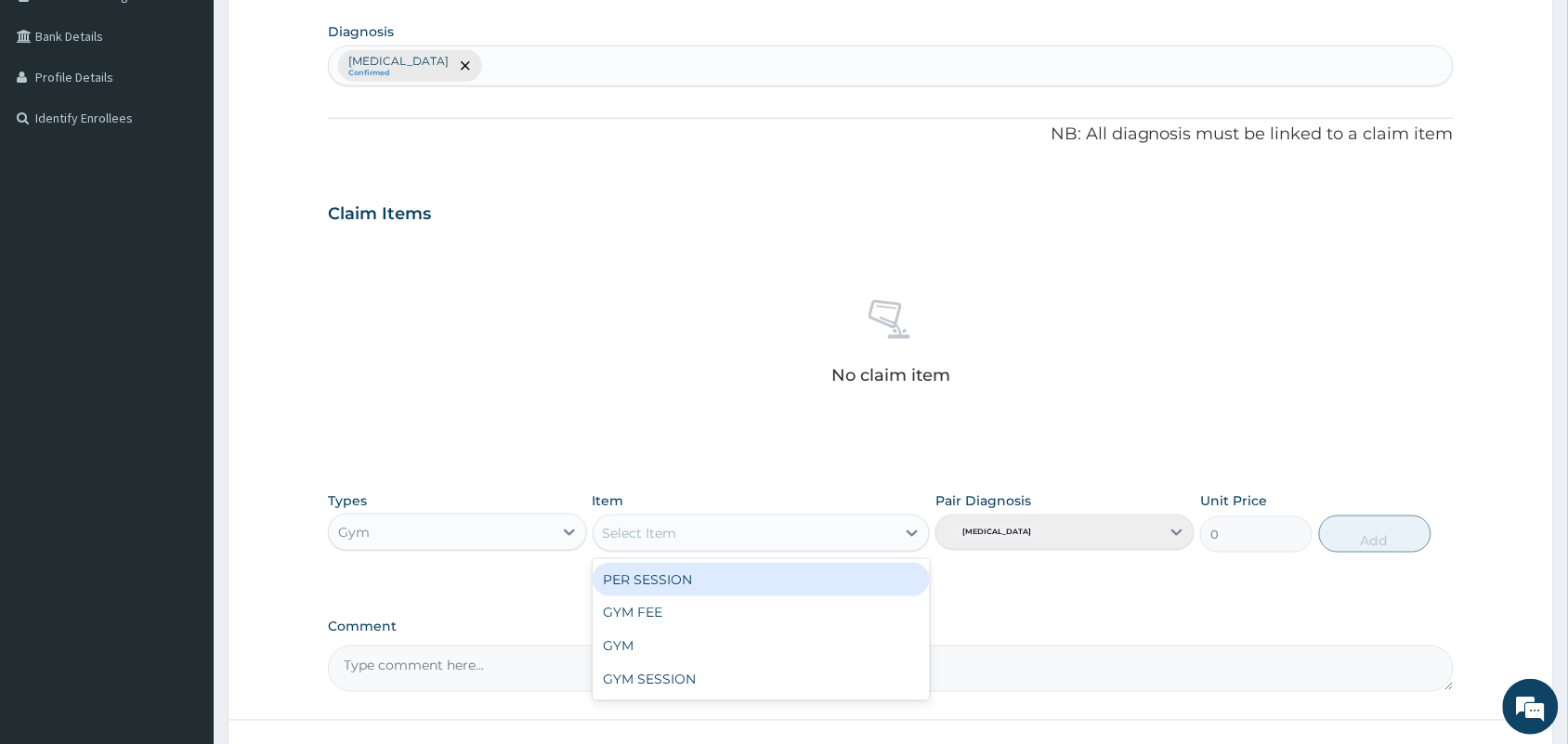
click at [659, 527] on div "Select Item" at bounding box center [639, 533] width 74 height 18
click at [649, 577] on div "PER SESSION" at bounding box center [762, 580] width 338 height 34
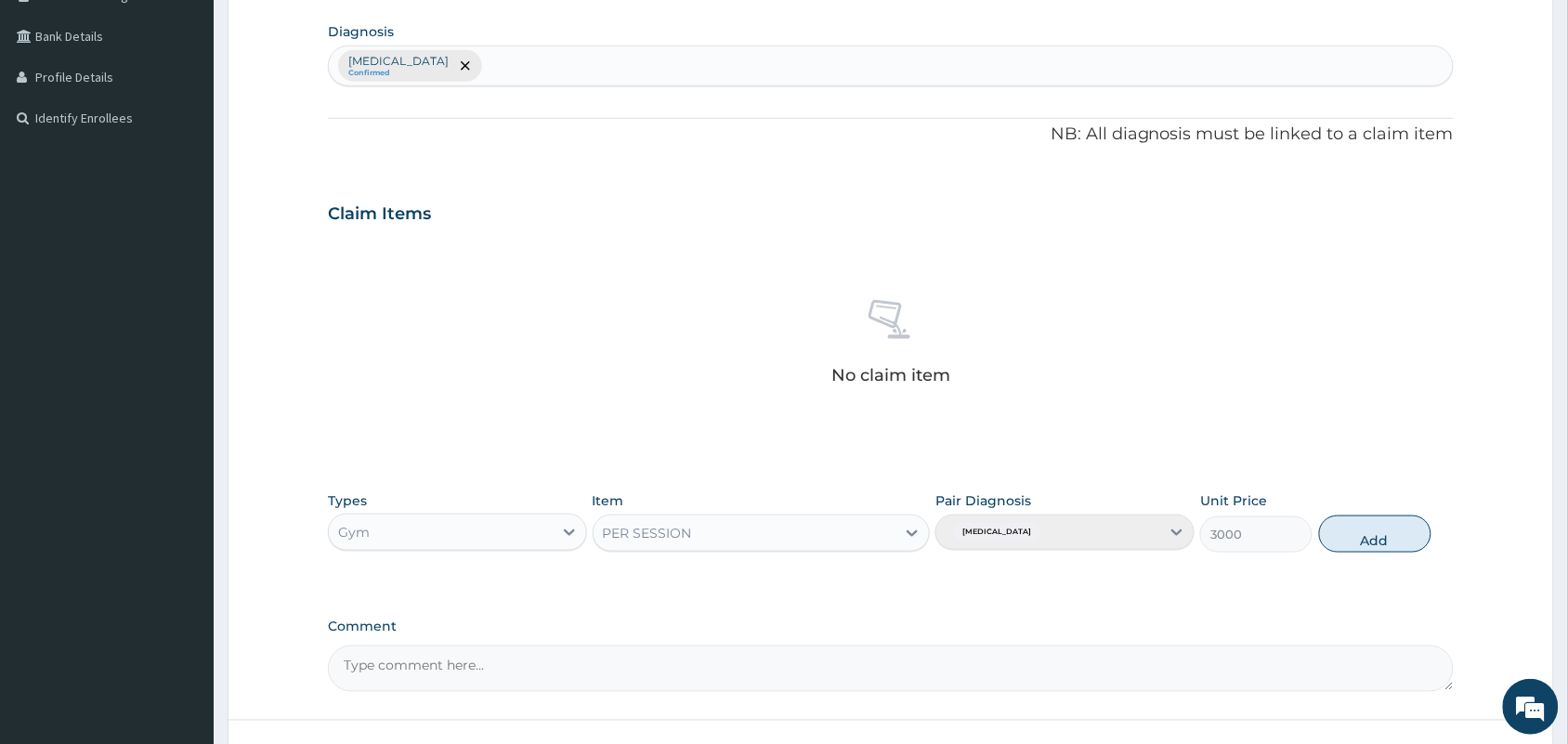
click at [1315, 534] on div "Types Gym Item option PER SESSION, selected. Select is focused ,type to refine …" at bounding box center [891, 522] width 1126 height 80
click at [1335, 535] on button "Add" at bounding box center [1375, 534] width 112 height 37
type input "0"
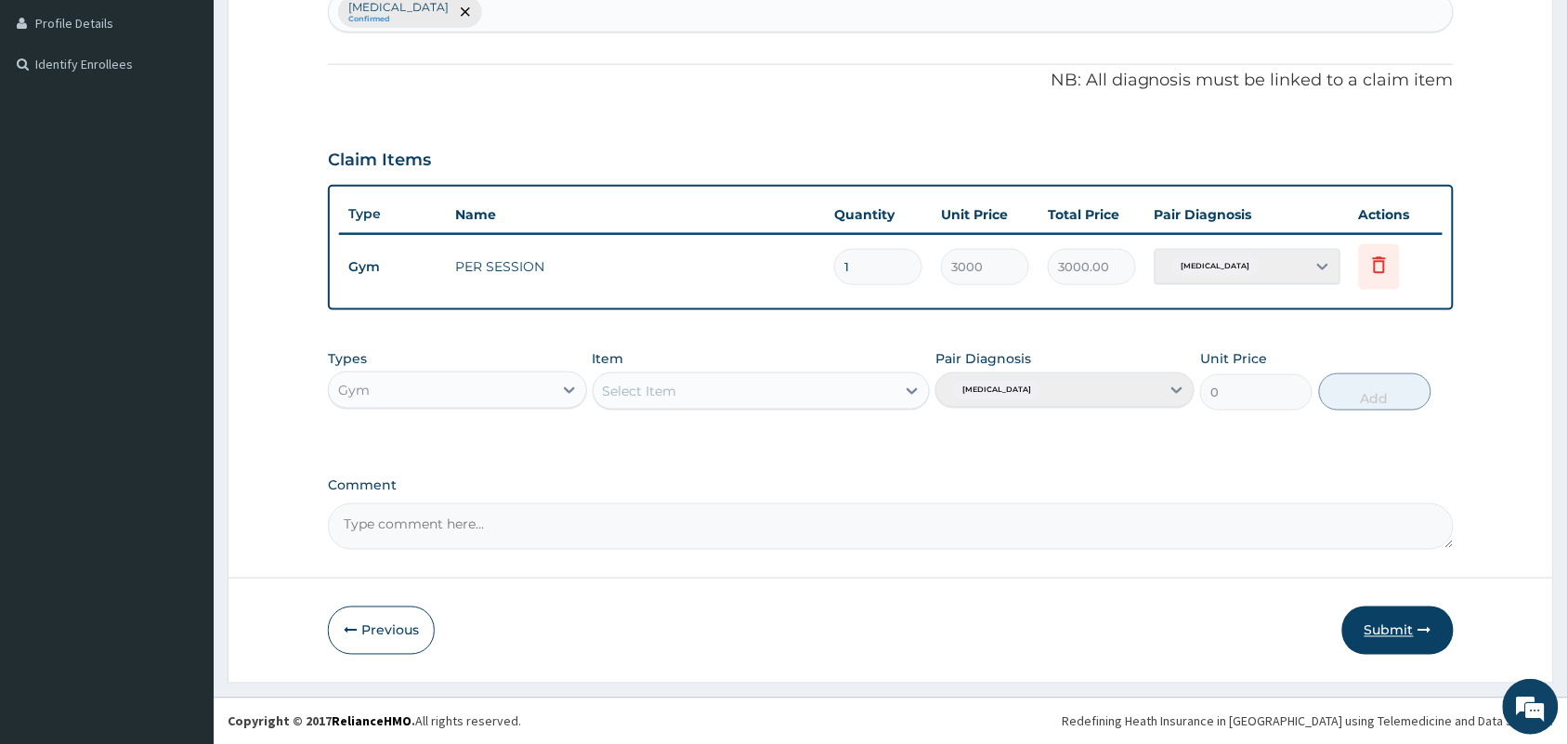
click at [1365, 607] on button "Submit" at bounding box center [1398, 631] width 111 height 48
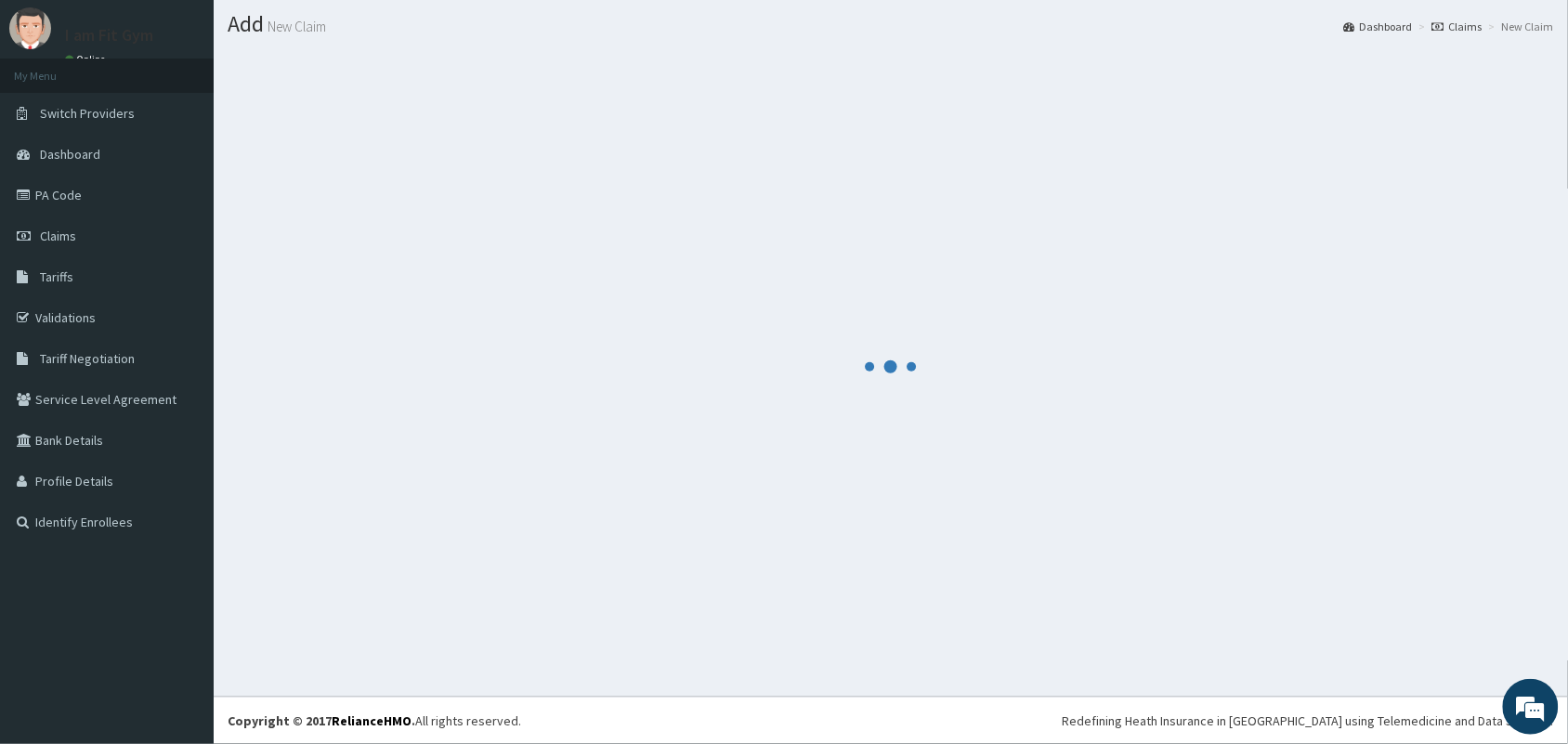
scroll to position [507, 0]
